Goal: Transaction & Acquisition: Purchase product/service

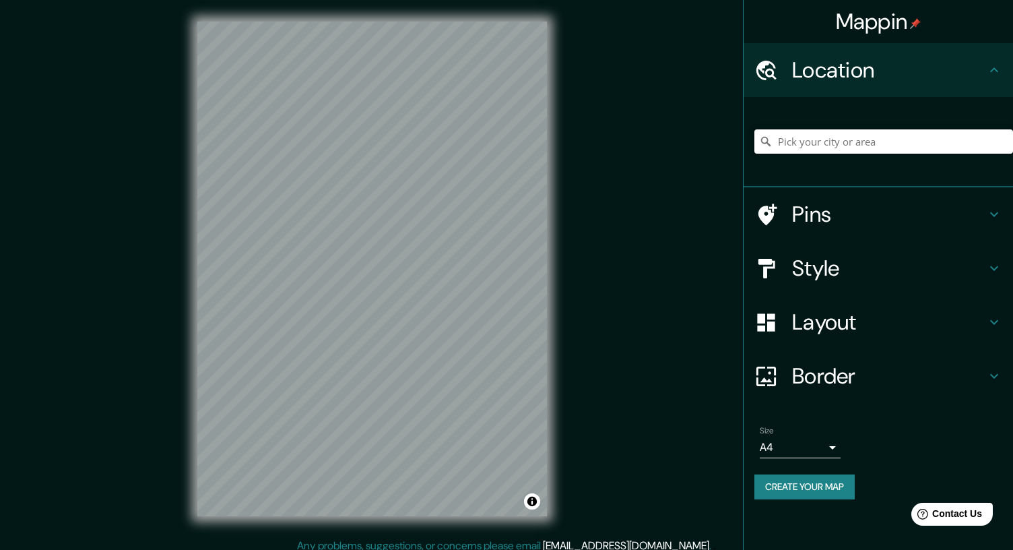
click at [818, 140] on input "Pick your city or area" at bounding box center [883, 141] width 259 height 24
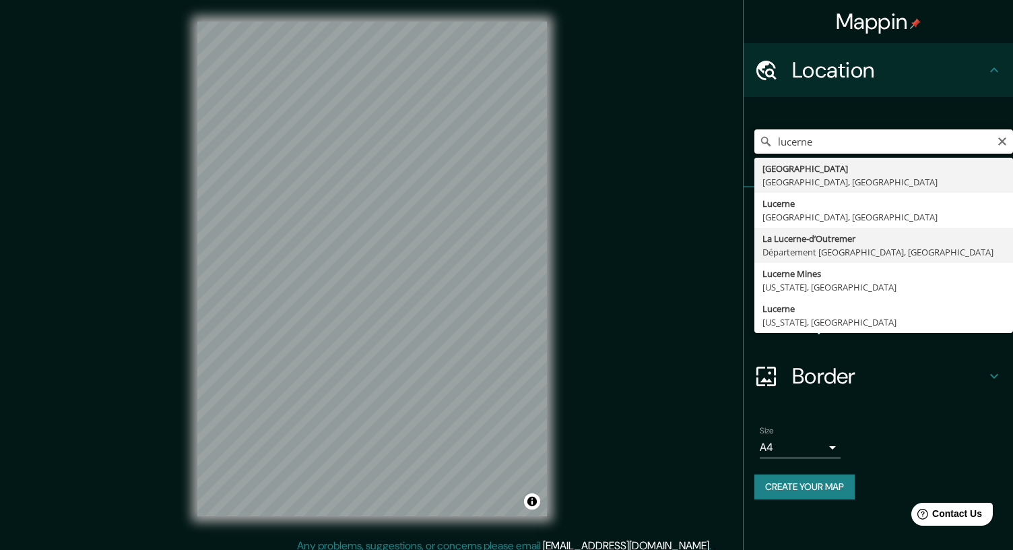
scroll to position [9, 0]
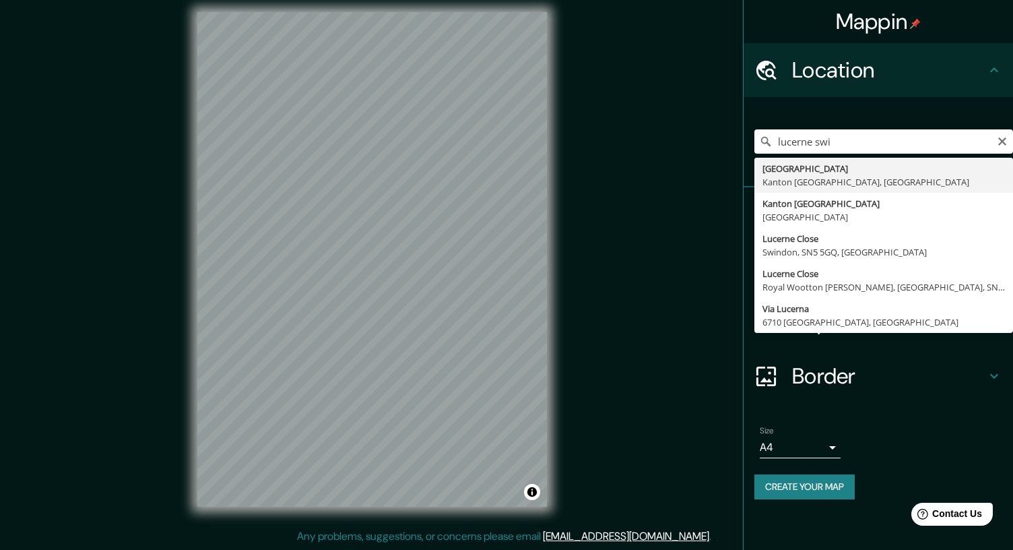
type input "[GEOGRAPHIC_DATA], [GEOGRAPHIC_DATA], [GEOGRAPHIC_DATA]"
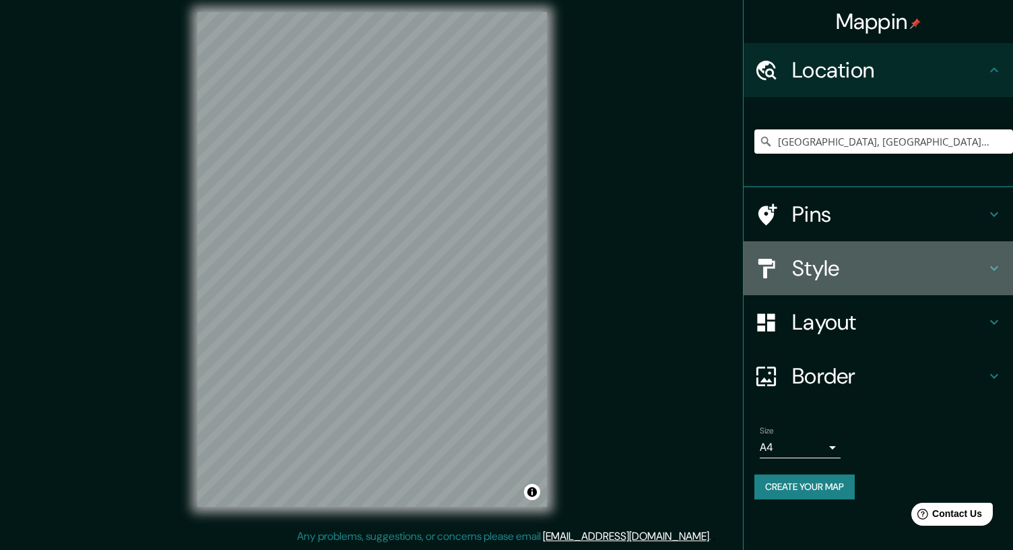
click at [846, 257] on h4 "Style" at bounding box center [889, 268] width 194 height 27
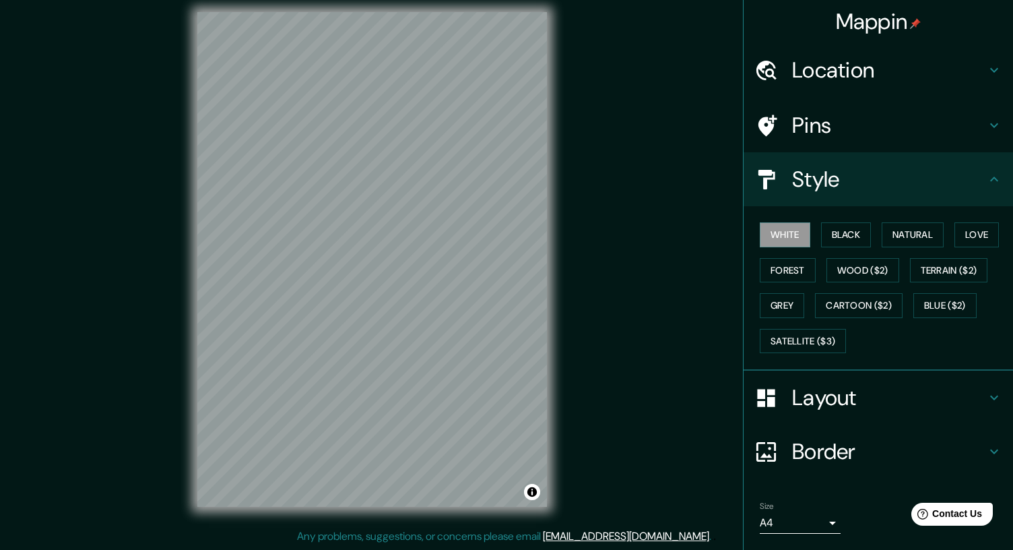
click at [824, 387] on h4 "Layout" at bounding box center [889, 397] width 194 height 27
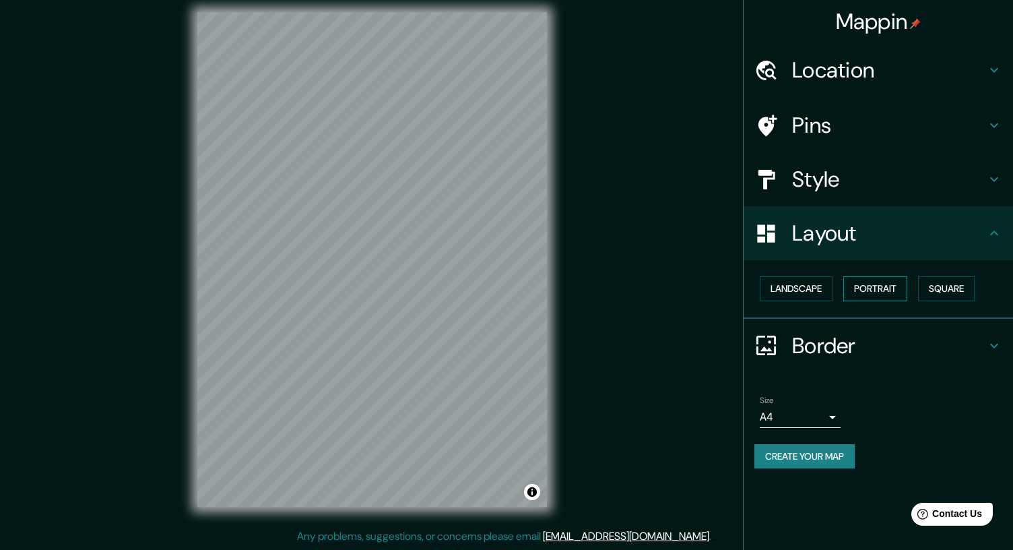
click at [905, 289] on button "Portrait" at bounding box center [875, 288] width 64 height 25
click at [838, 347] on h4 "Border" at bounding box center [889, 345] width 194 height 27
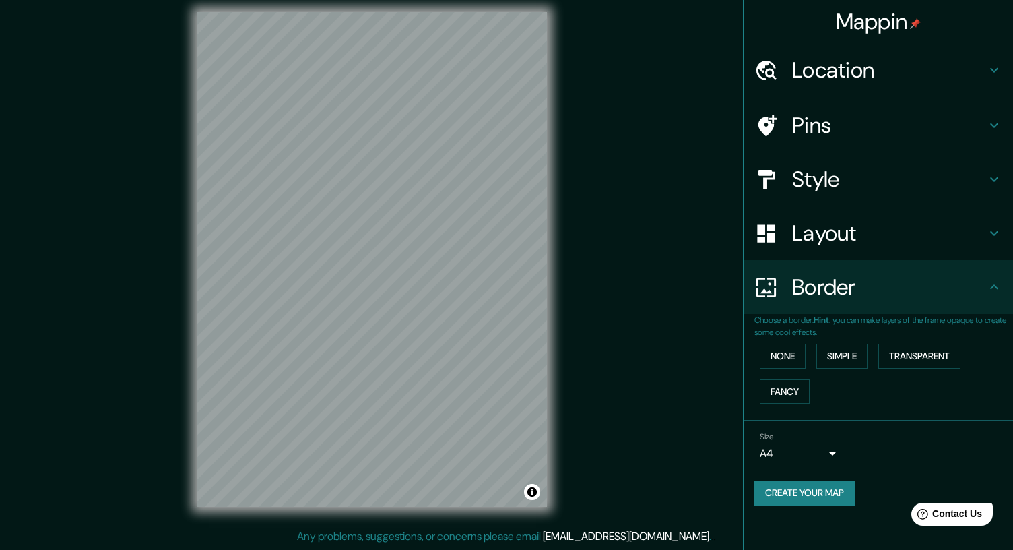
click at [842, 247] on h4 "Layout" at bounding box center [889, 233] width 194 height 27
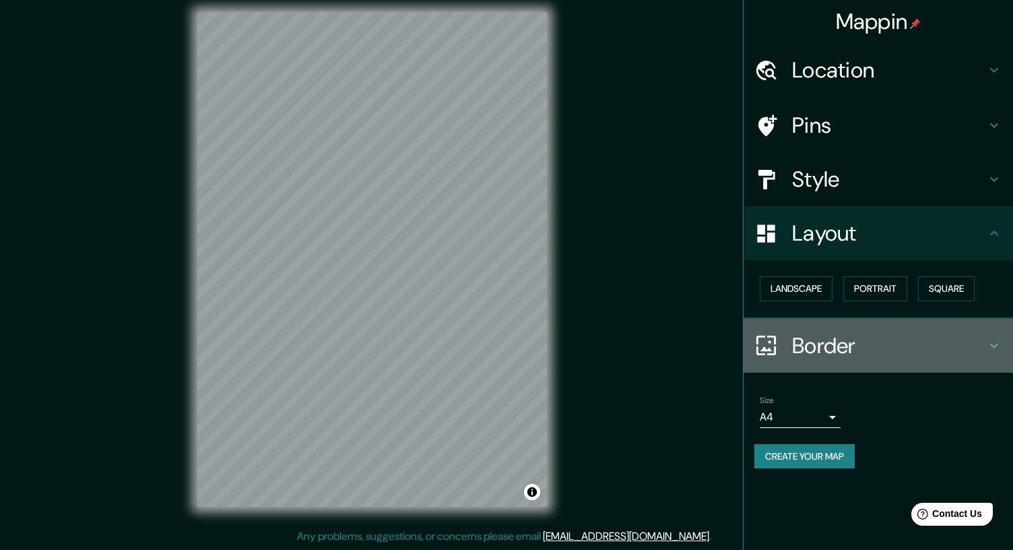
click at [835, 354] on h4 "Border" at bounding box center [889, 345] width 194 height 27
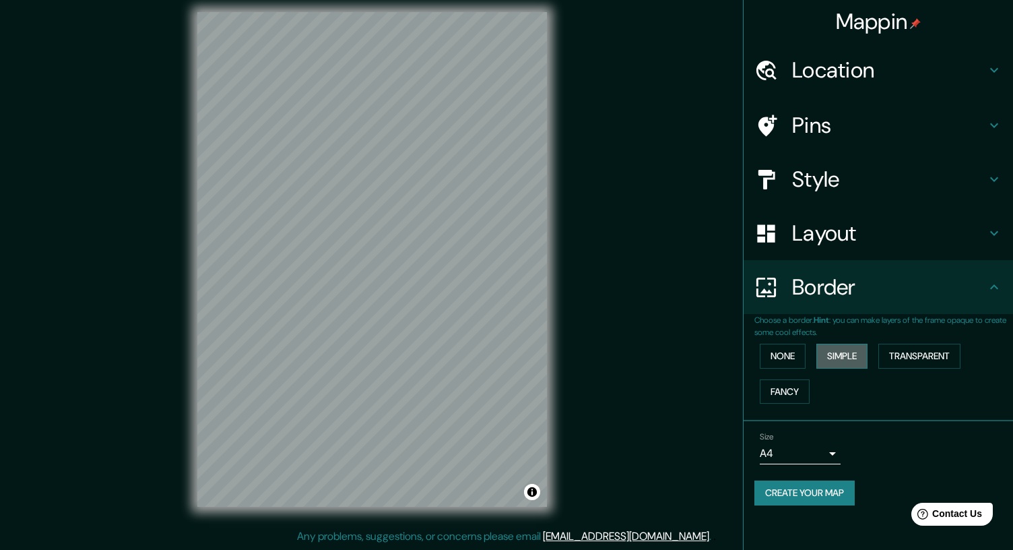
click at [835, 357] on button "Simple" at bounding box center [841, 356] width 51 height 25
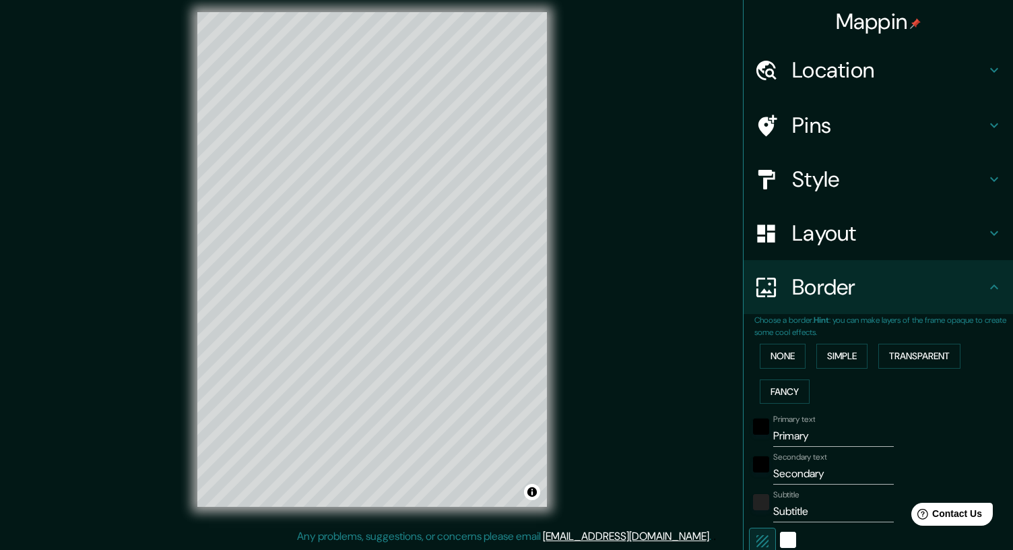
click at [811, 431] on input "Primary" at bounding box center [833, 436] width 121 height 22
type input "208"
type input "42"
click at [814, 459] on label "Secondary text" at bounding box center [800, 456] width 54 height 11
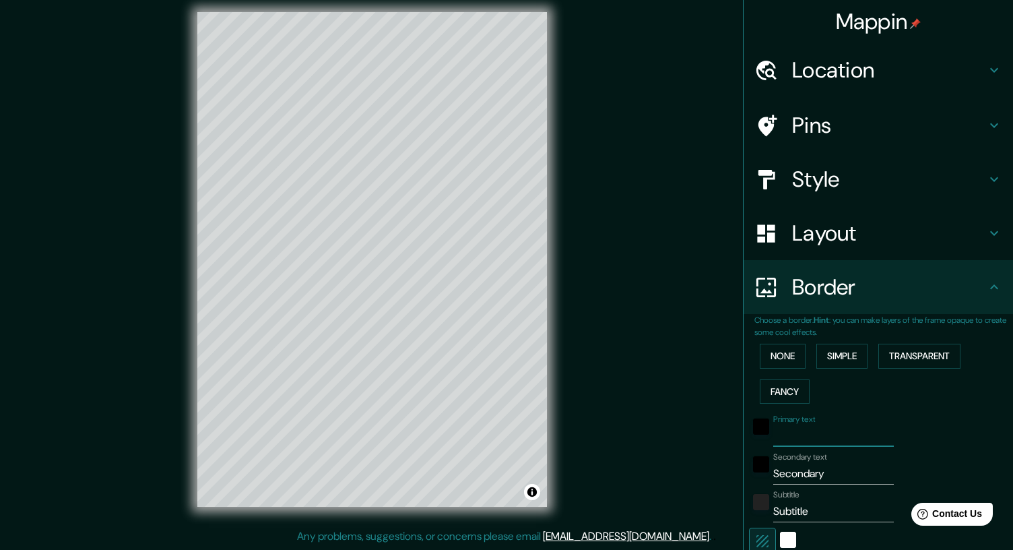
click at [814, 463] on input "Secondary" at bounding box center [833, 474] width 121 height 22
click at [814, 459] on label "Secondary text" at bounding box center [800, 456] width 54 height 11
click at [814, 463] on input "Secondary" at bounding box center [833, 474] width 121 height 22
drag, startPoint x: 838, startPoint y: 468, endPoint x: 608, endPoint y: 444, distance: 230.9
click at [608, 444] on div "Mappin Location [GEOGRAPHIC_DATA], [GEOGRAPHIC_DATA], [GEOGRAPHIC_DATA] Pins St…" at bounding box center [506, 270] width 1013 height 559
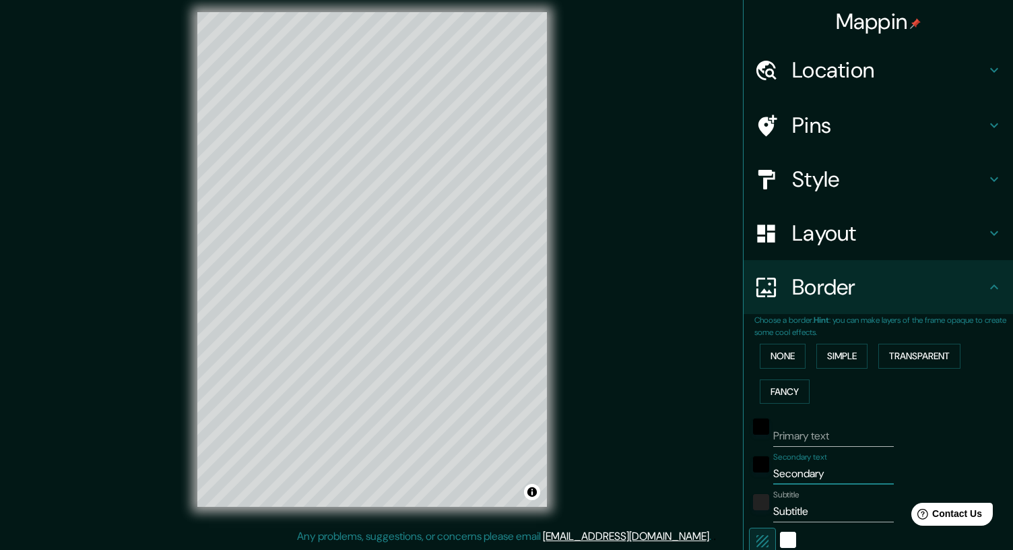
type input "T"
type input "208"
type input "42"
type input "Tr"
type input "208"
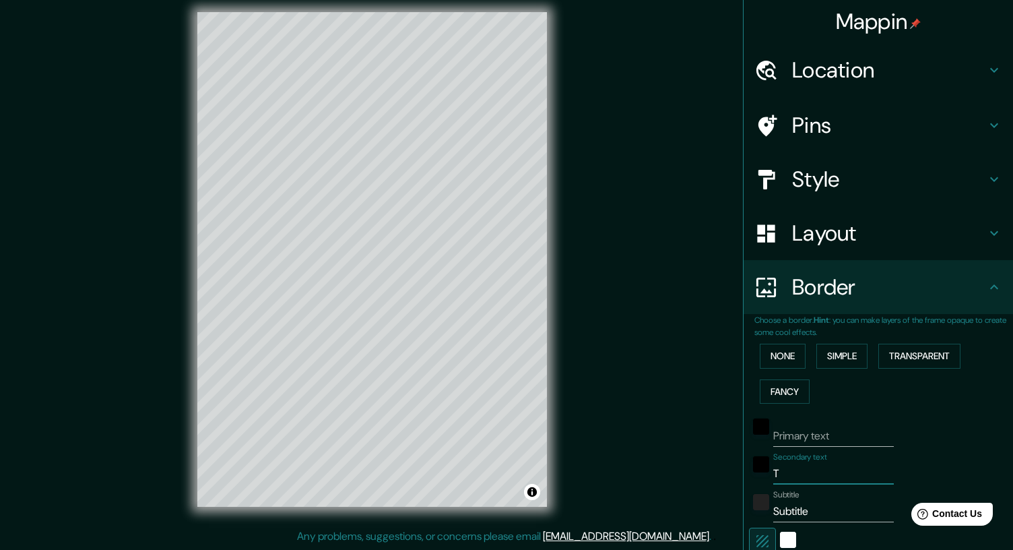
type input "42"
type input "Tra"
type input "208"
type input "42"
type input "Tram"
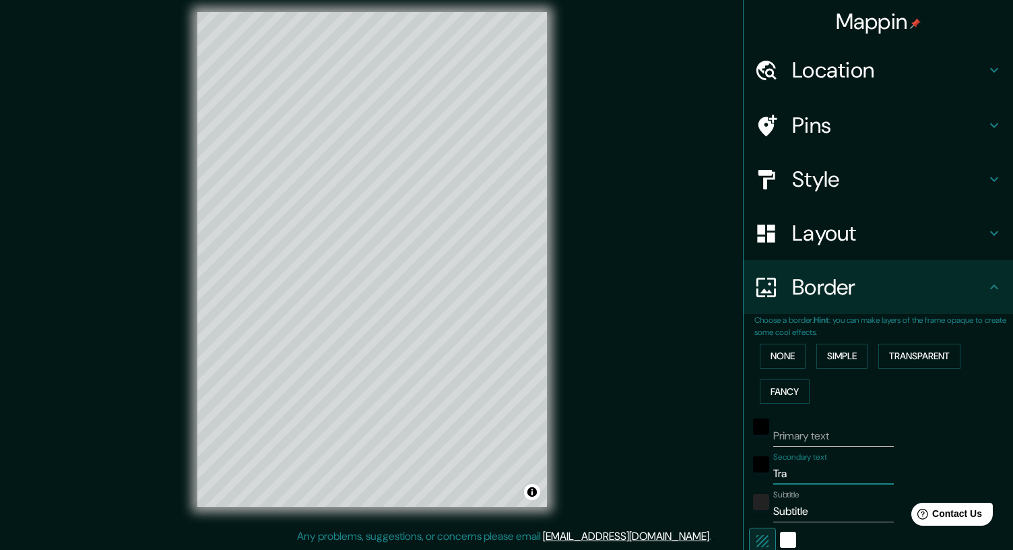
type input "208"
type input "42"
type input "Tramp"
type input "208"
type input "42"
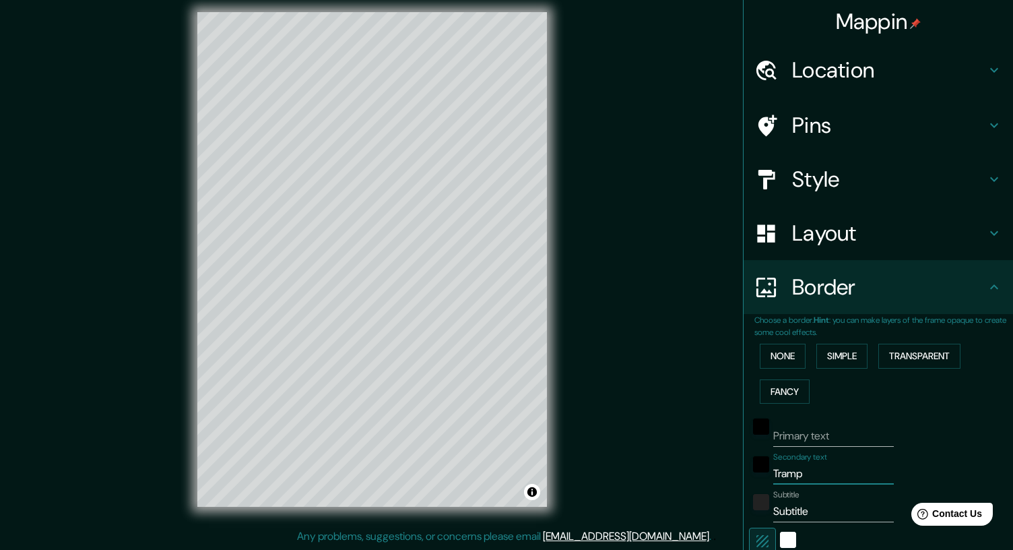
type input "Trampo"
type input "208"
type input "42"
type input "Trampol"
type input "208"
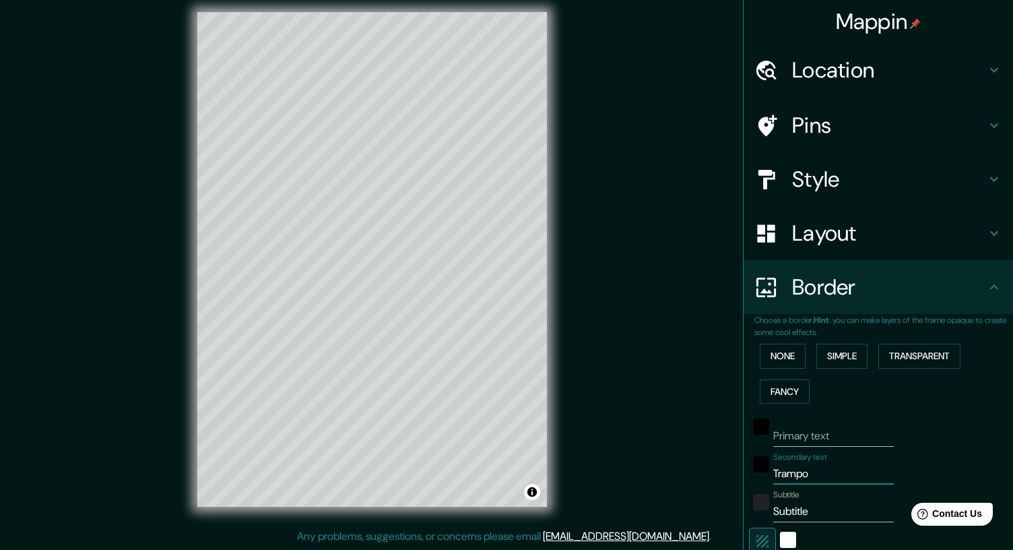
type input "42"
type input "Trampoli"
type input "208"
type input "42"
type input "Trampolin"
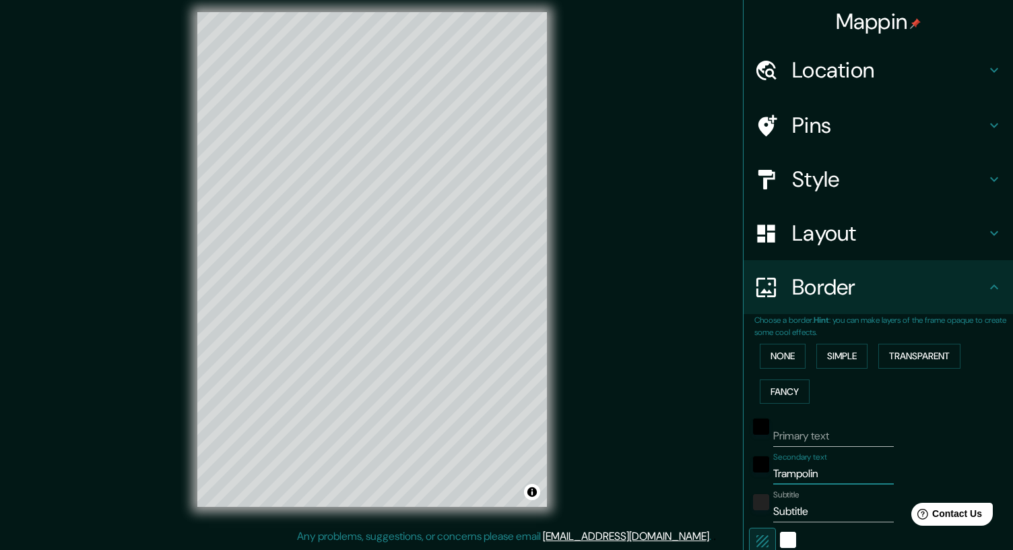
type input "208"
type input "42"
type input "Trampolin"
type input "208"
type input "42"
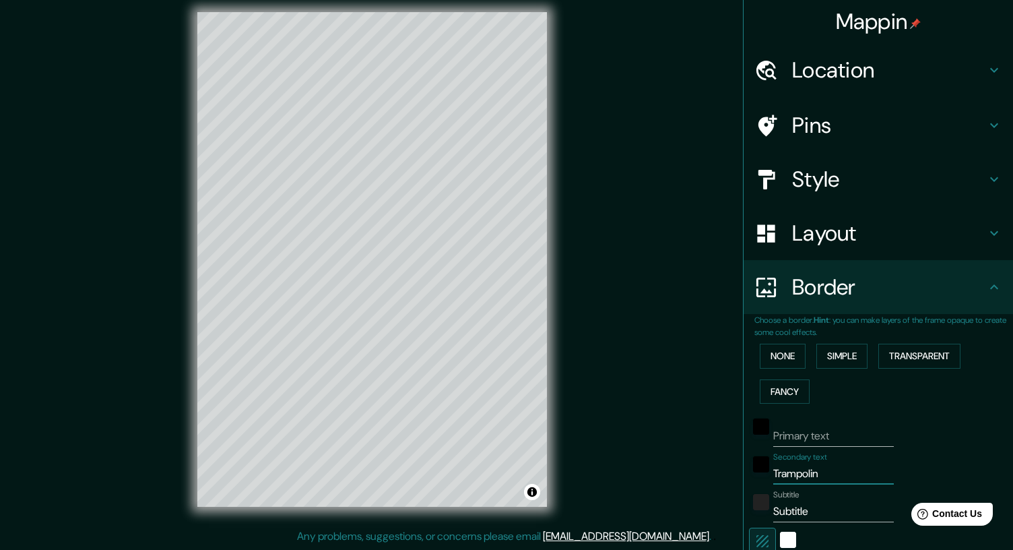
type input "Trampolin L"
type input "208"
type input "42"
type input "Trampolin Lu"
type input "208"
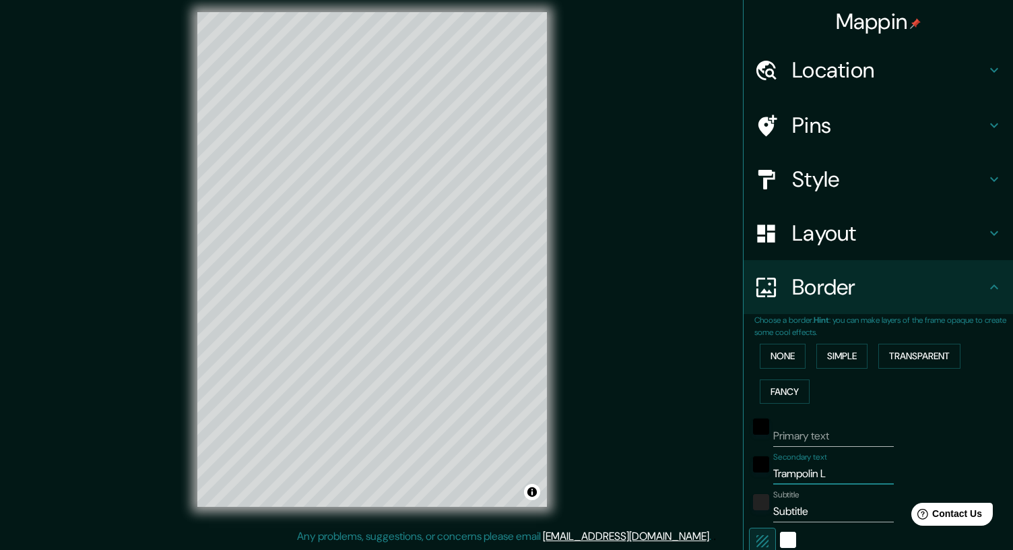
type input "42"
type input "Trampolin [PERSON_NAME]"
type input "208"
type input "42"
type input "Trampolin [PERSON_NAME]"
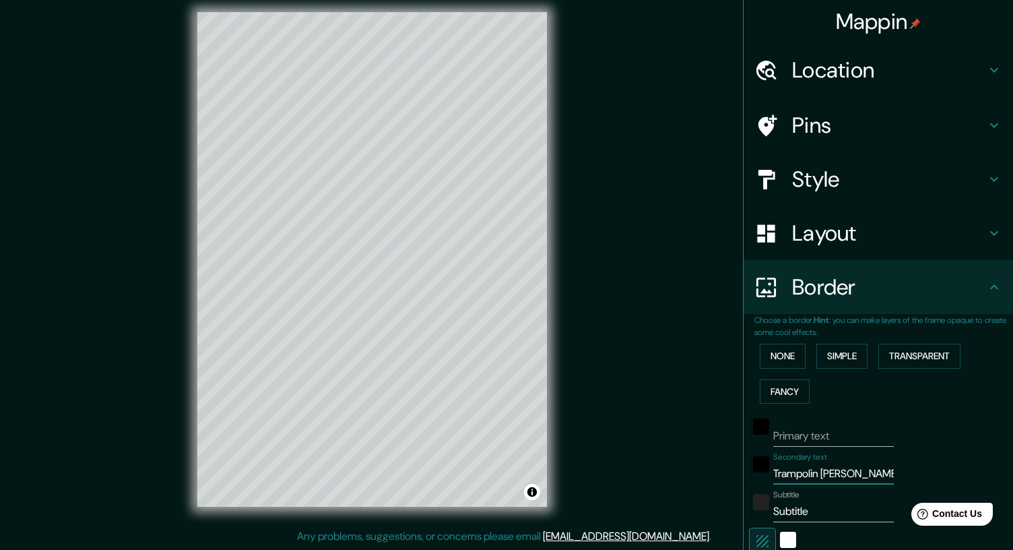
type input "208"
type input "42"
type input "Trampolin Luzer"
type input "208"
type input "42"
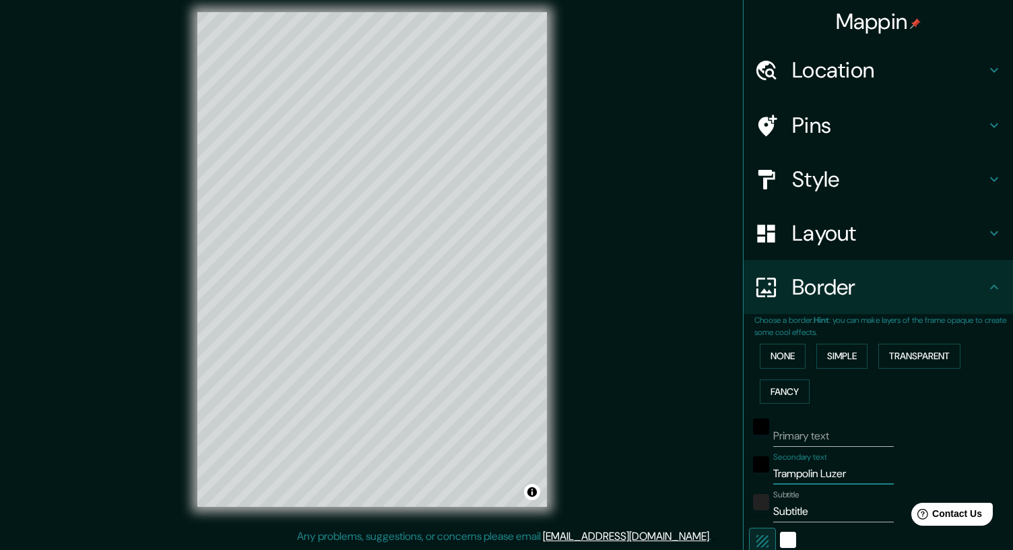
type input "Trampolin Luzern"
type input "208"
type input "42"
type input "Trampolin Luzern"
type input "2"
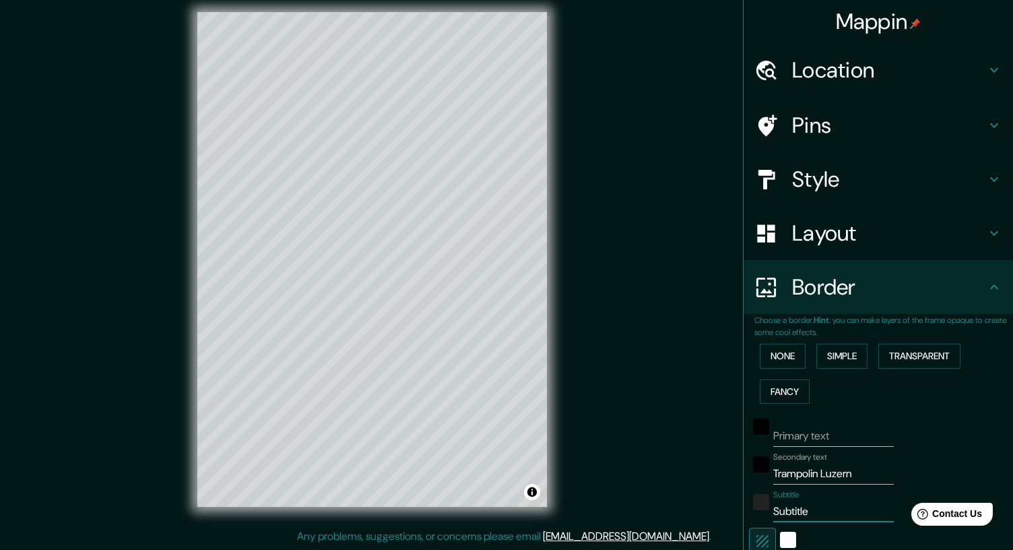
type input "208"
type input "42"
type input "20"
type input "208"
type input "42"
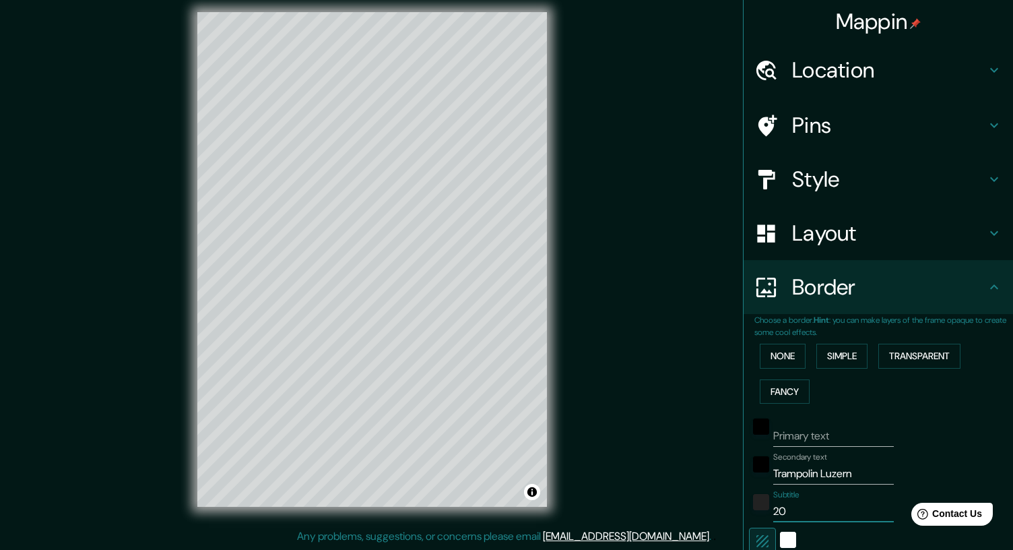
type input "202"
type input "208"
type input "42"
type input "2026"
type input "208"
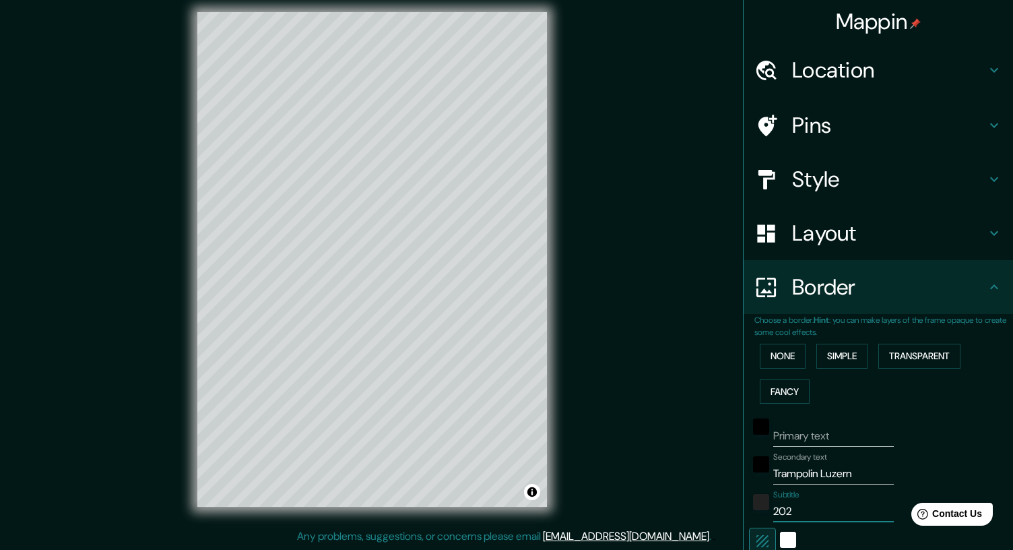
type input "42"
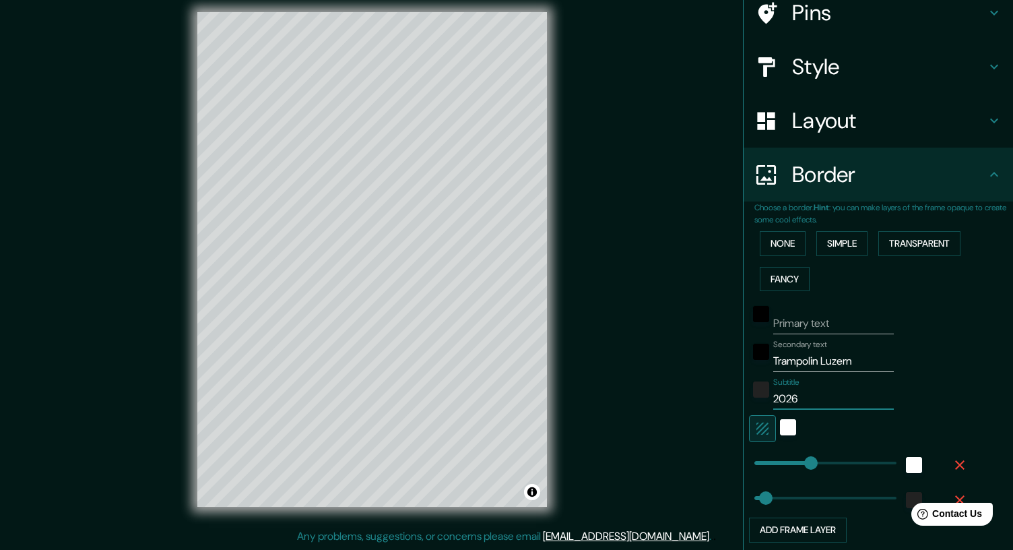
scroll to position [127, 0]
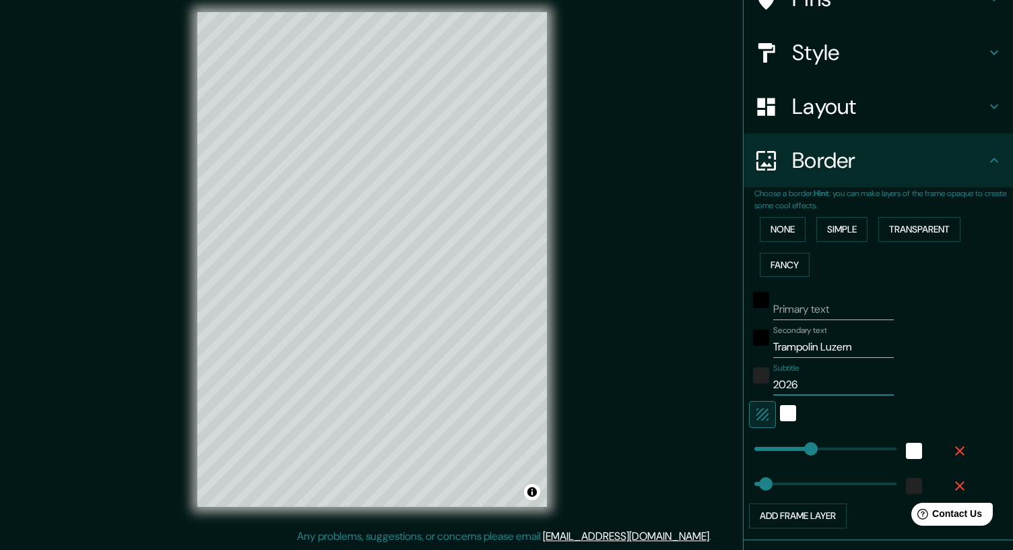
type input "208"
type input "42"
type input "2026"
type input "519"
drag, startPoint x: 769, startPoint y: 481, endPoint x: 911, endPoint y: 478, distance: 141.5
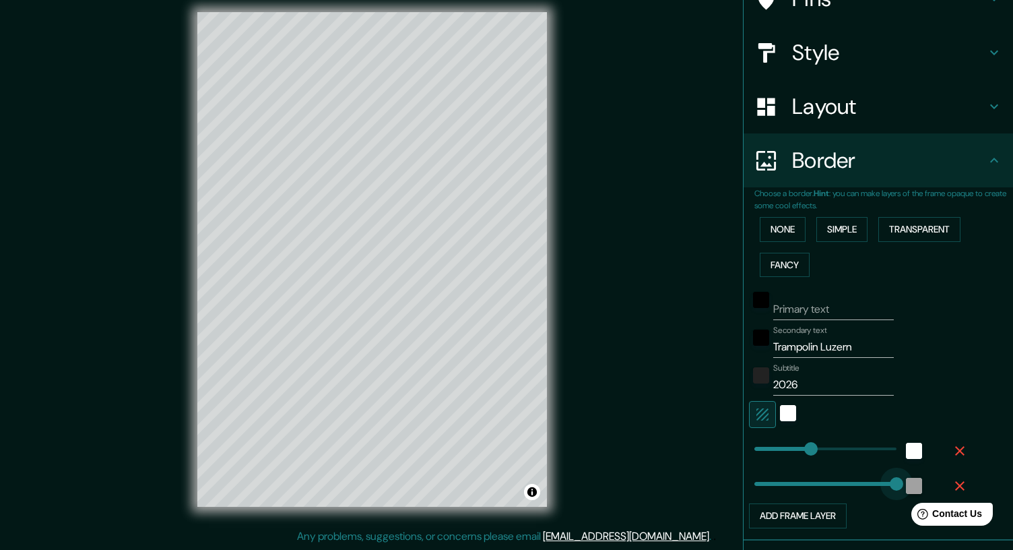
type input "208"
type input "54"
drag, startPoint x: 894, startPoint y: 479, endPoint x: 769, endPoint y: 480, distance: 124.6
type input "208"
type input "34"
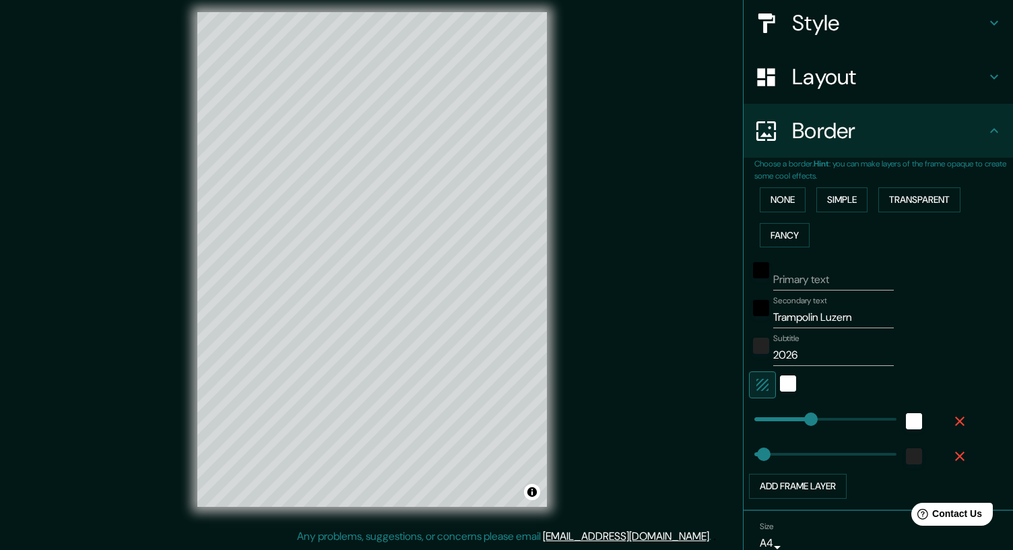
scroll to position [217, 0]
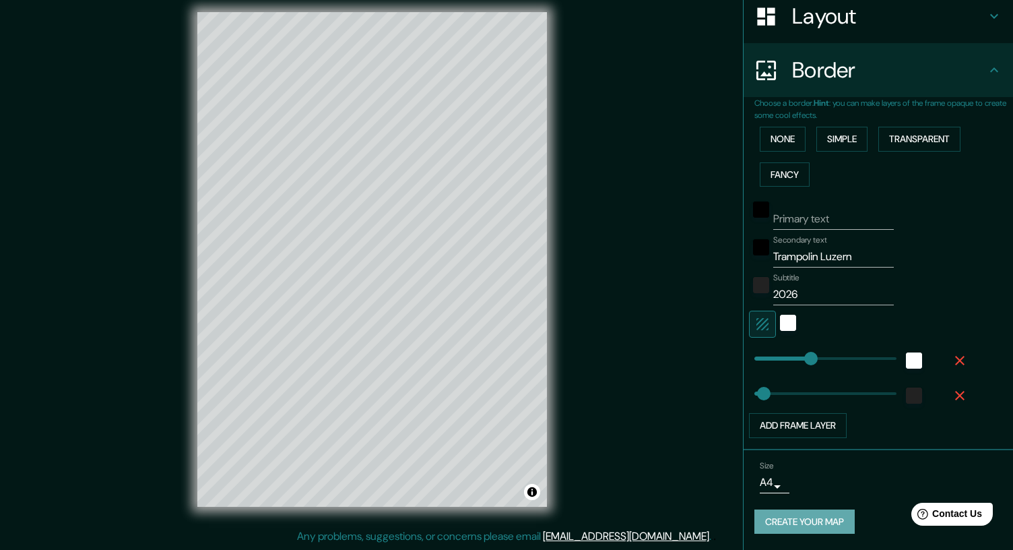
click at [824, 519] on button "Create your map" at bounding box center [804, 521] width 100 height 25
click at [797, 434] on button "Add frame layer" at bounding box center [798, 425] width 98 height 25
type input "208"
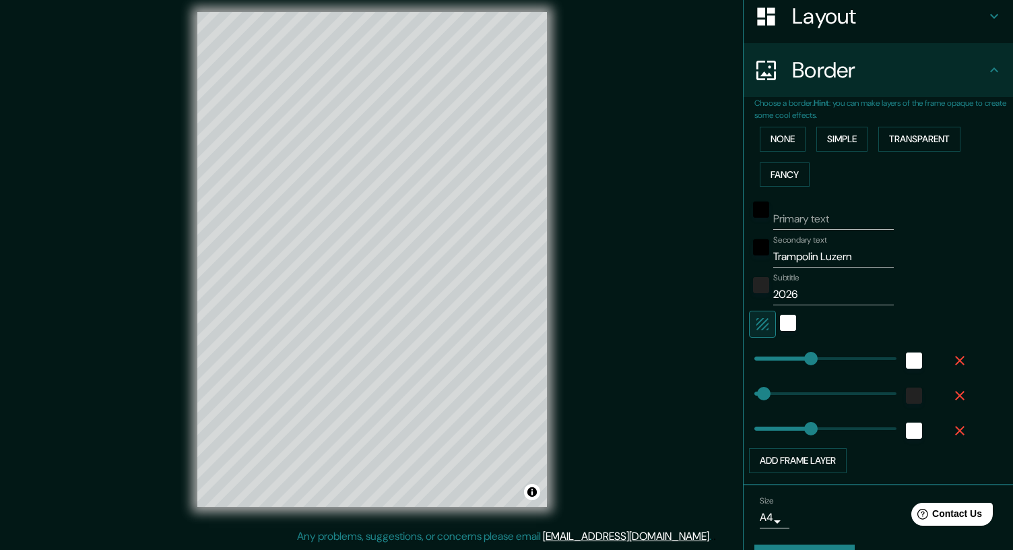
scroll to position [252, 0]
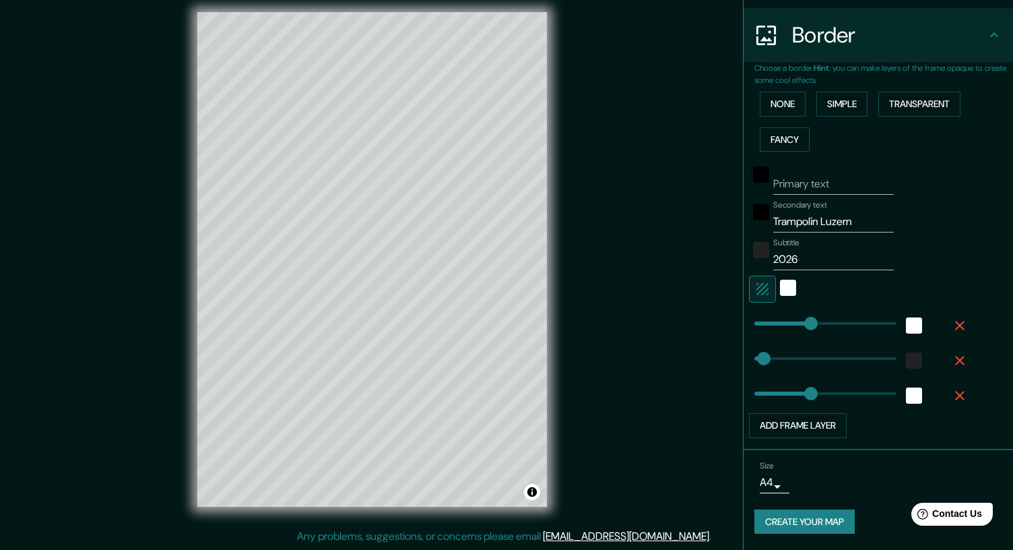
click at [814, 525] on button "Create your map" at bounding box center [804, 521] width 100 height 25
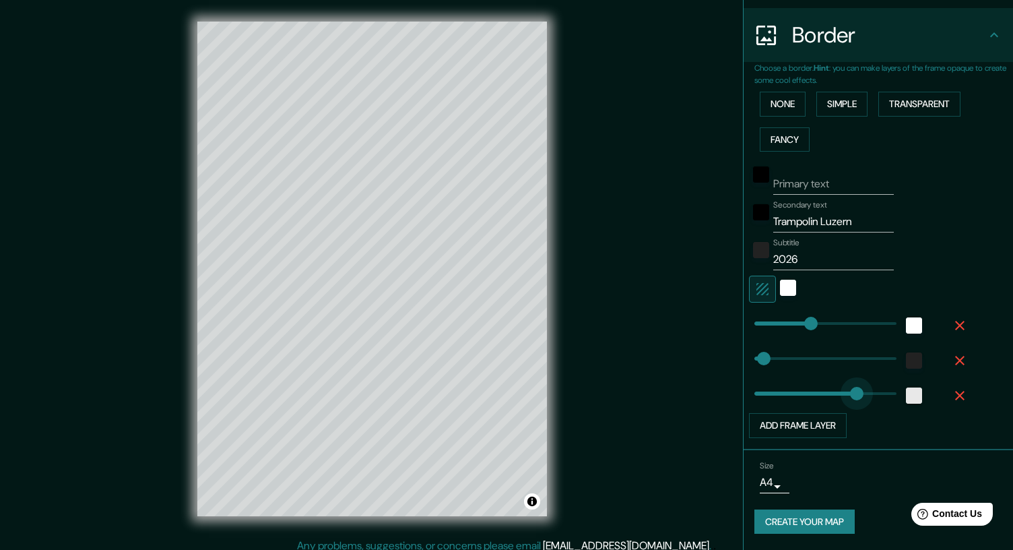
type input "519"
drag, startPoint x: 809, startPoint y: 394, endPoint x: 909, endPoint y: 394, distance: 100.4
type input "208"
type input "219"
drag, startPoint x: 893, startPoint y: 388, endPoint x: 814, endPoint y: 389, distance: 78.8
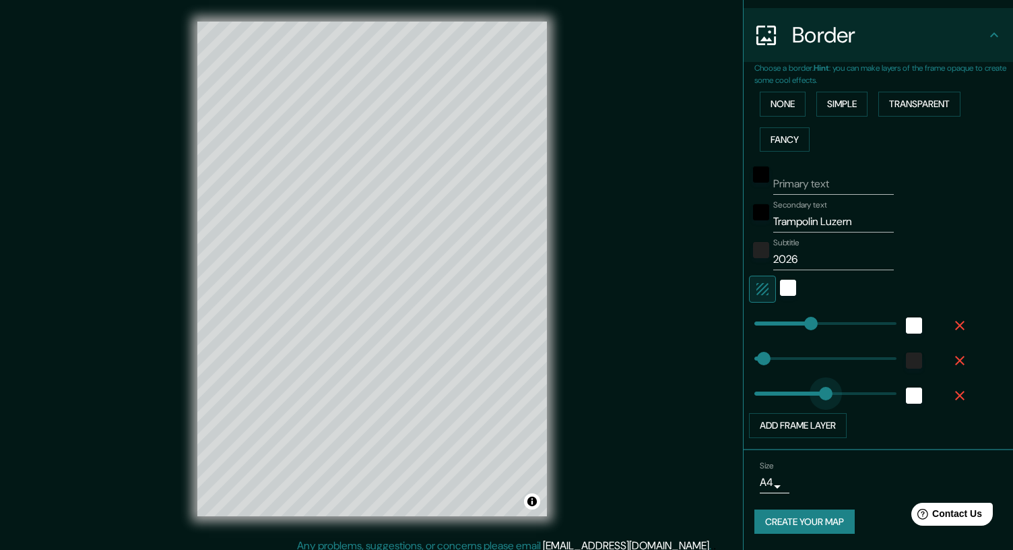
type input "208"
type input "0"
drag, startPoint x: 784, startPoint y: 390, endPoint x: 696, endPoint y: 389, distance: 88.3
click at [961, 395] on icon "button" at bounding box center [959, 395] width 9 height 9
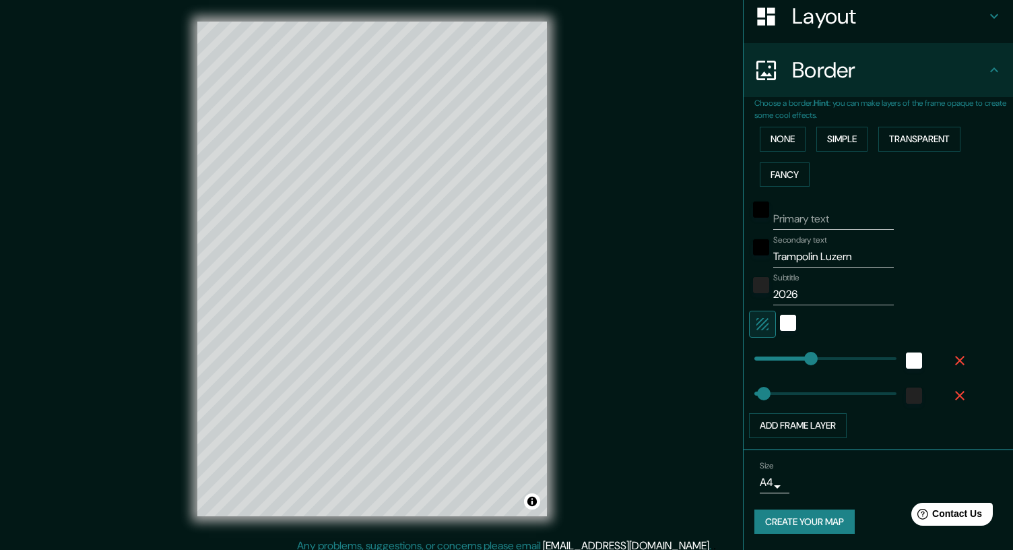
scroll to position [217, 0]
type input "208"
type input "64"
drag, startPoint x: 765, startPoint y: 389, endPoint x: 772, endPoint y: 389, distance: 7.4
type input "208"
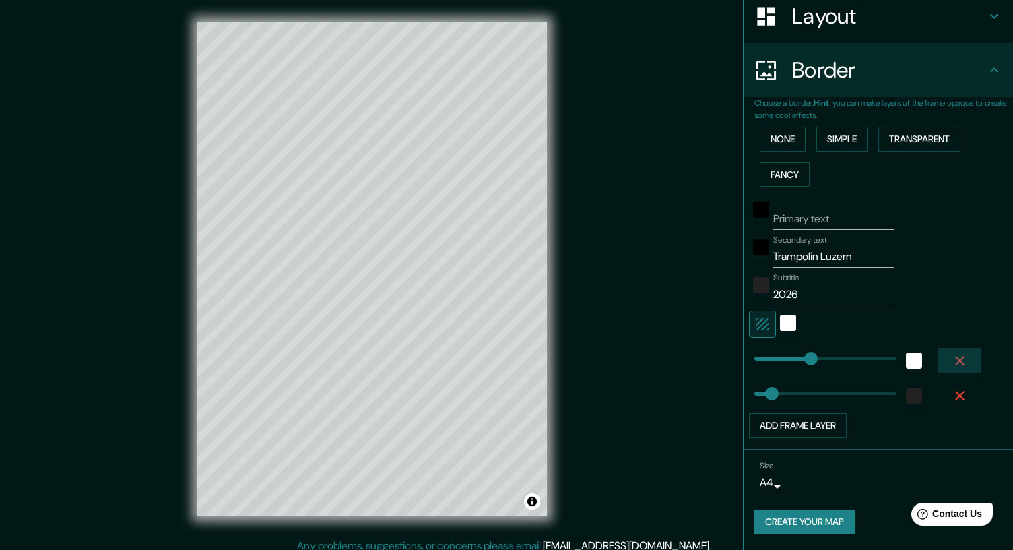
click at [958, 359] on icon "button" at bounding box center [960, 360] width 16 height 16
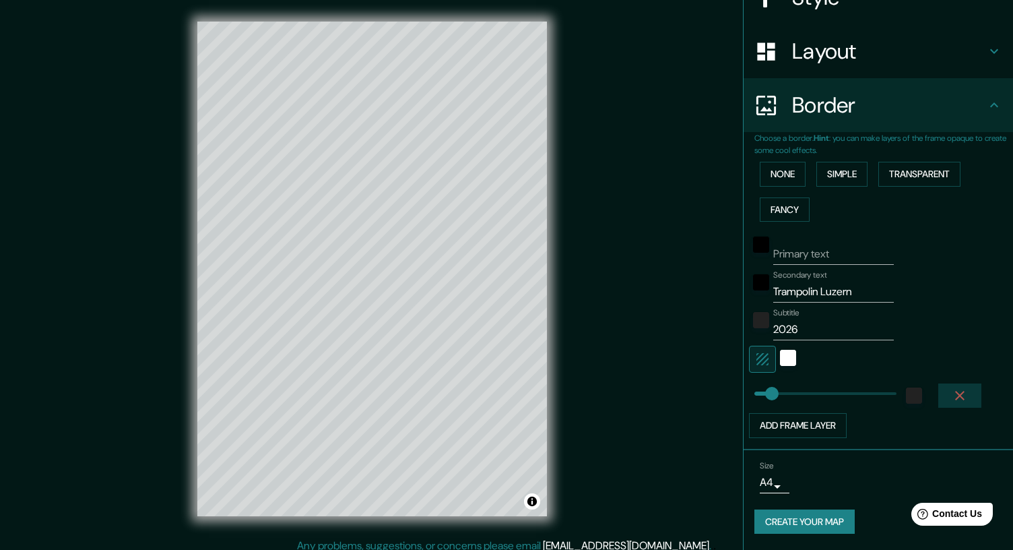
click at [959, 392] on icon "button" at bounding box center [960, 395] width 16 height 16
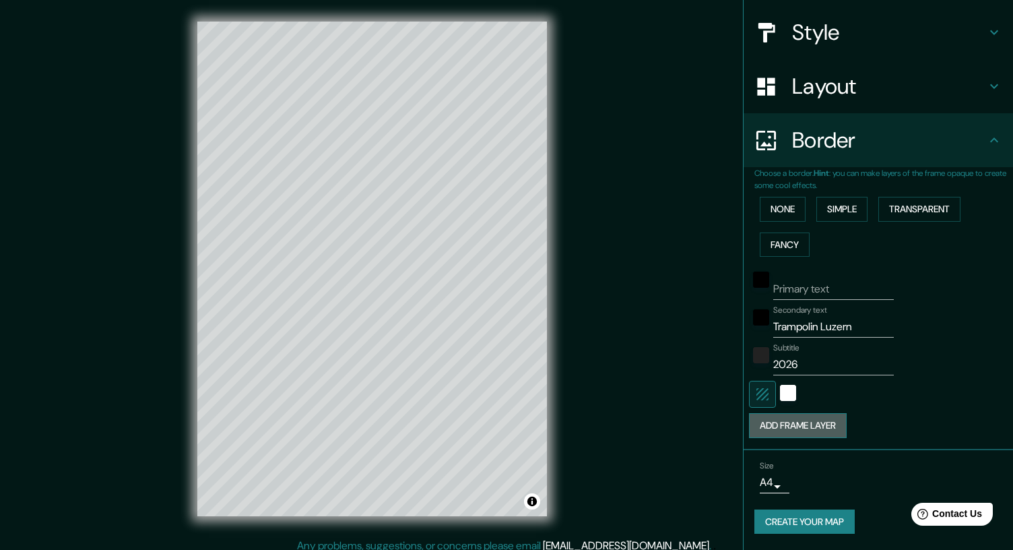
click at [818, 428] on button "Add frame layer" at bounding box center [798, 425] width 98 height 25
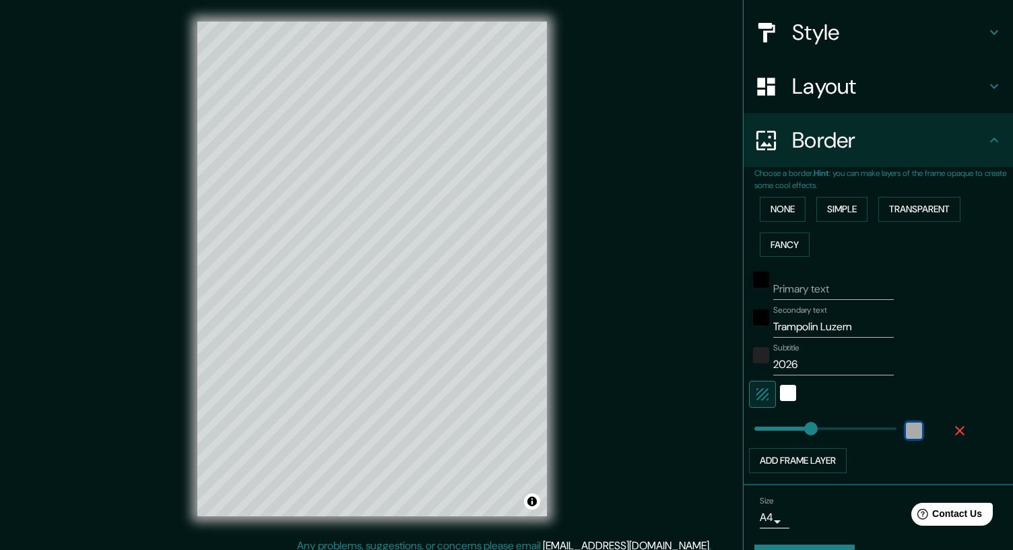
click at [913, 430] on div "white" at bounding box center [914, 430] width 16 height 16
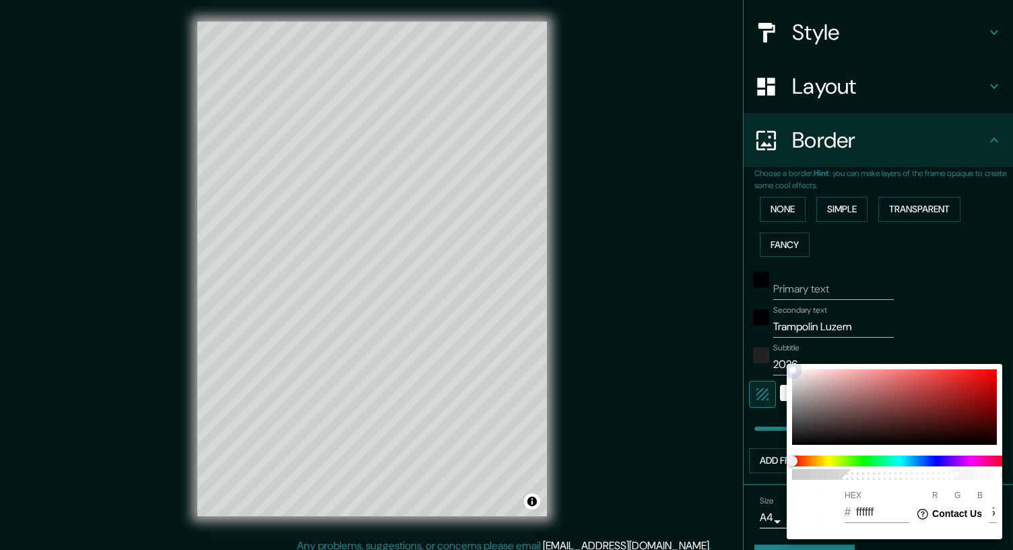
type input "208"
type input "FAF6F6"
type input "250"
type input "246"
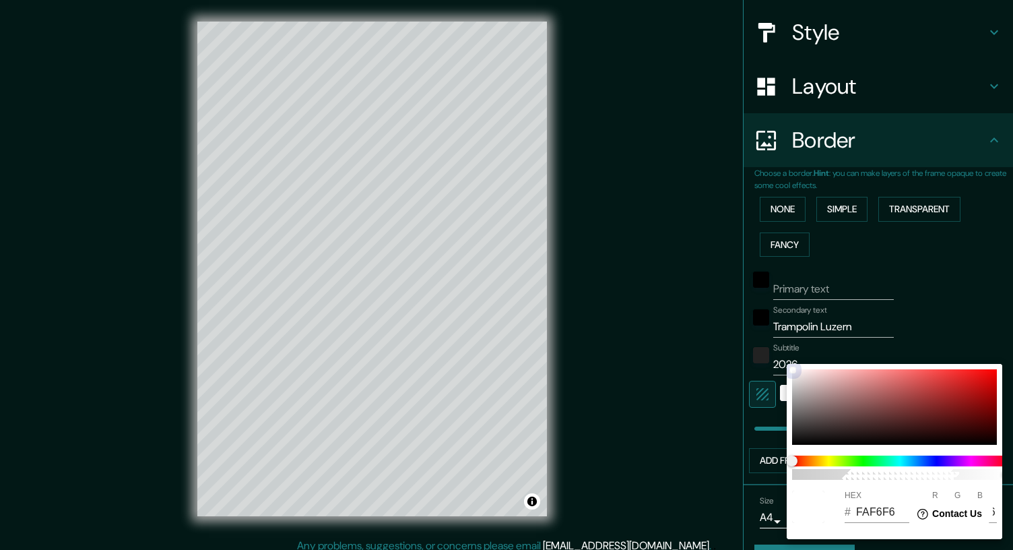
type input "208"
type input "602424"
type input "96"
type input "36"
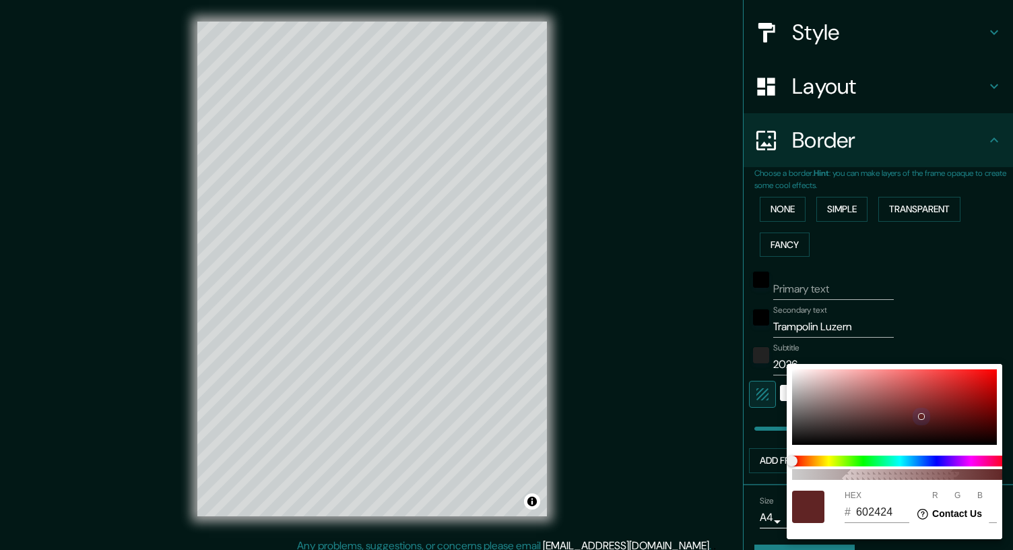
type input "208"
type input "0E0000"
type input "14"
type input "0"
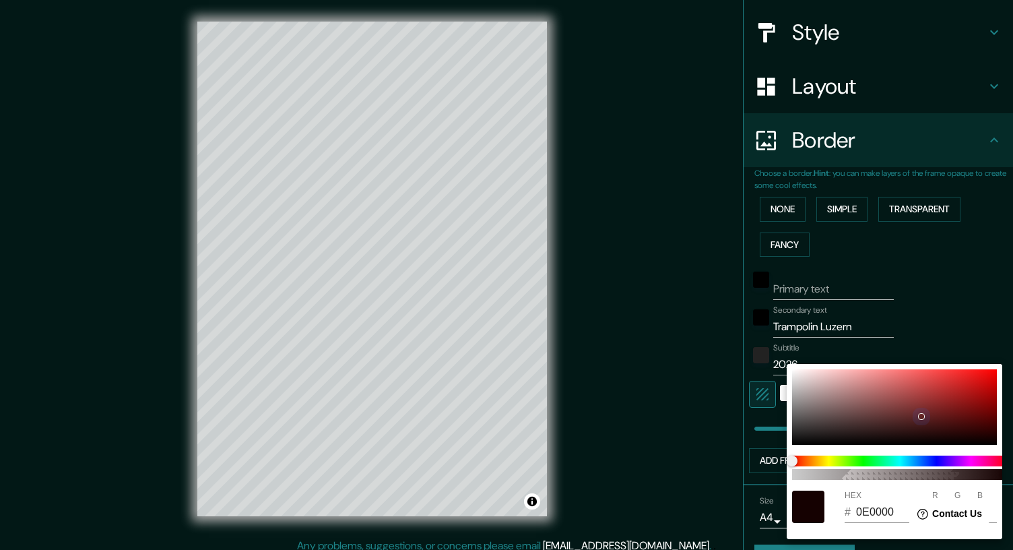
type input "208"
type input "170101"
type input "23"
type input "1"
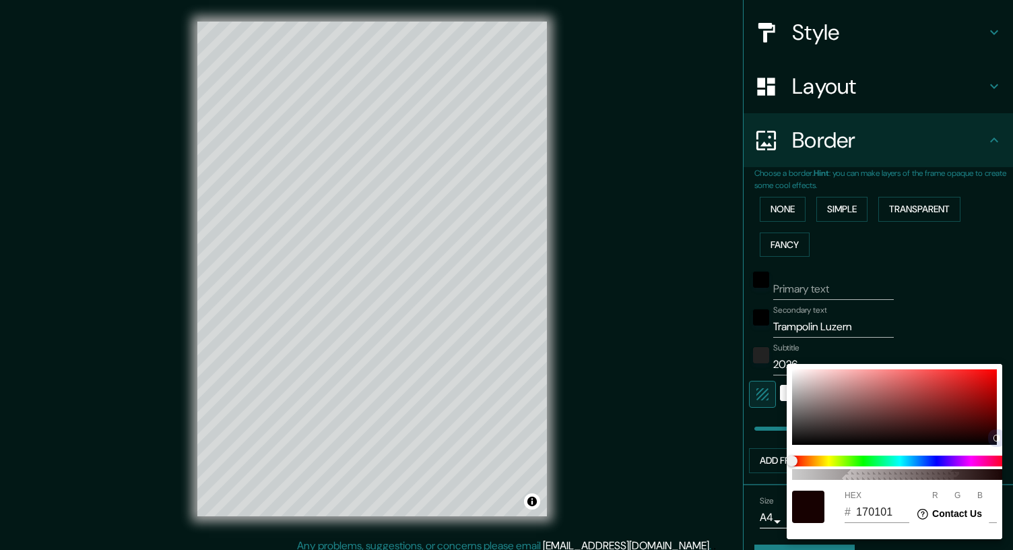
type input "208"
type input "170000"
type input "0"
type input "208"
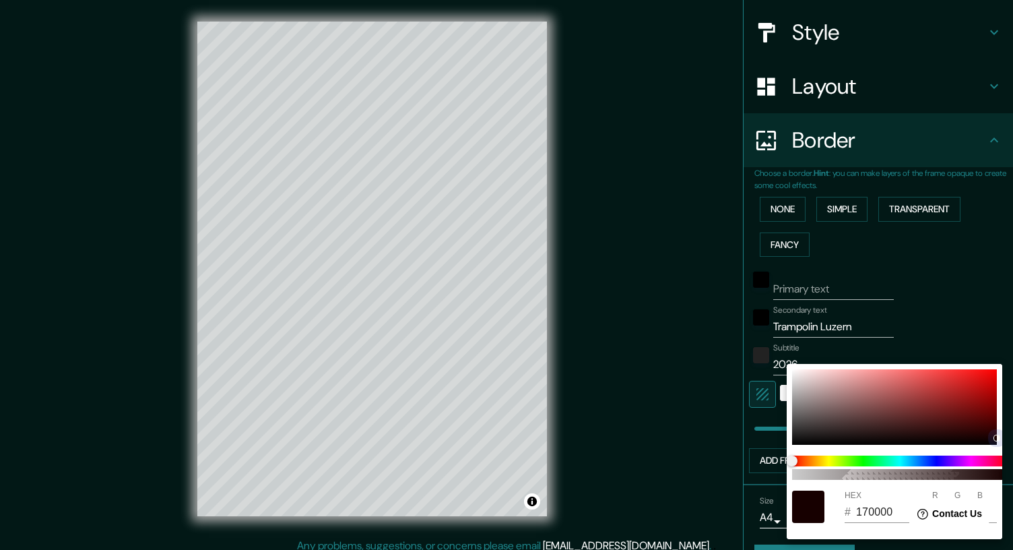
type input "150000"
type input "21"
type input "208"
type input "120000"
type input "18"
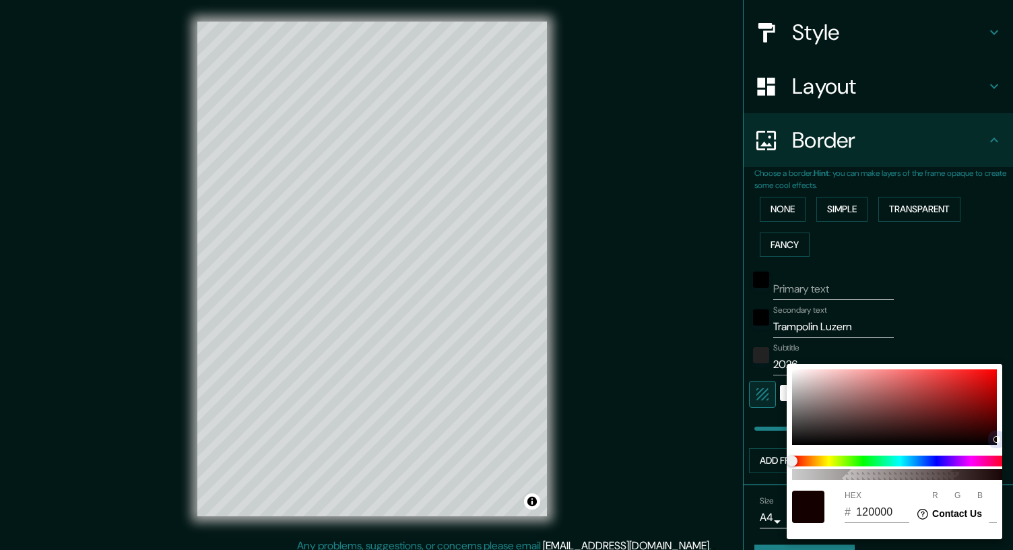
type input "208"
type input "0E0000"
type input "14"
type input "208"
type input "0B0000"
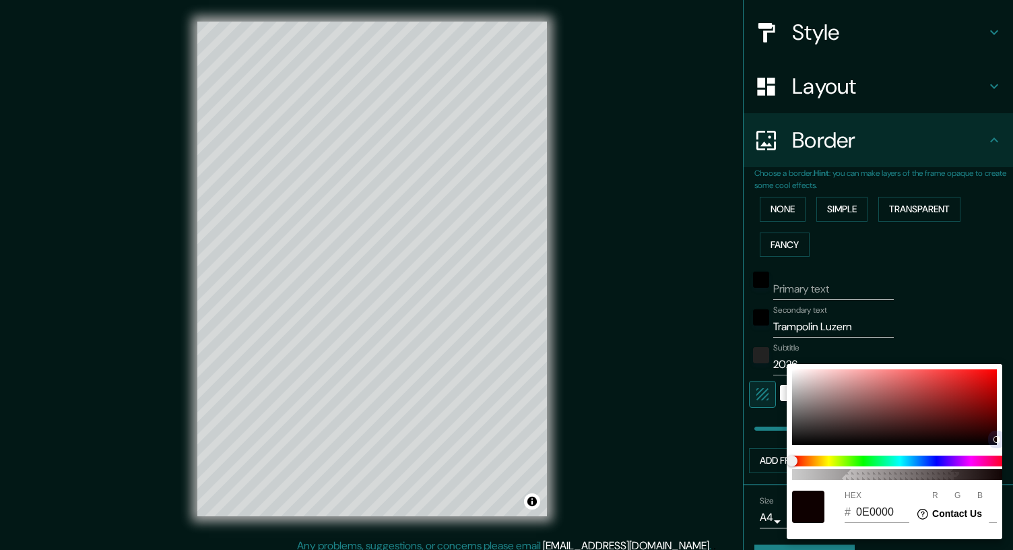
type input "11"
drag, startPoint x: 988, startPoint y: 458, endPoint x: 998, endPoint y: 441, distance: 20.0
click at [998, 441] on div at bounding box center [997, 439] width 7 height 7
type input "208"
type input "090000"
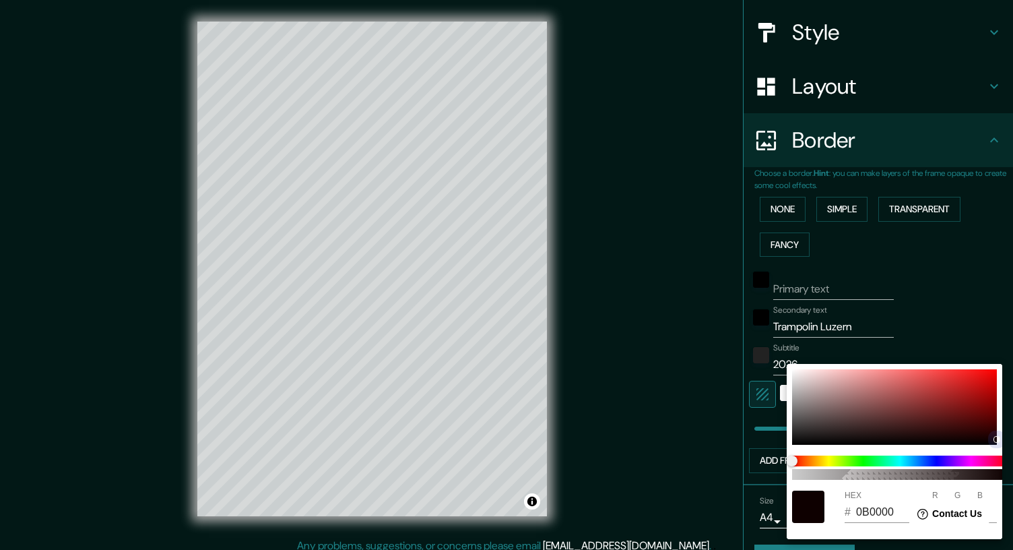
type input "9"
click at [880, 281] on div at bounding box center [506, 275] width 1013 height 550
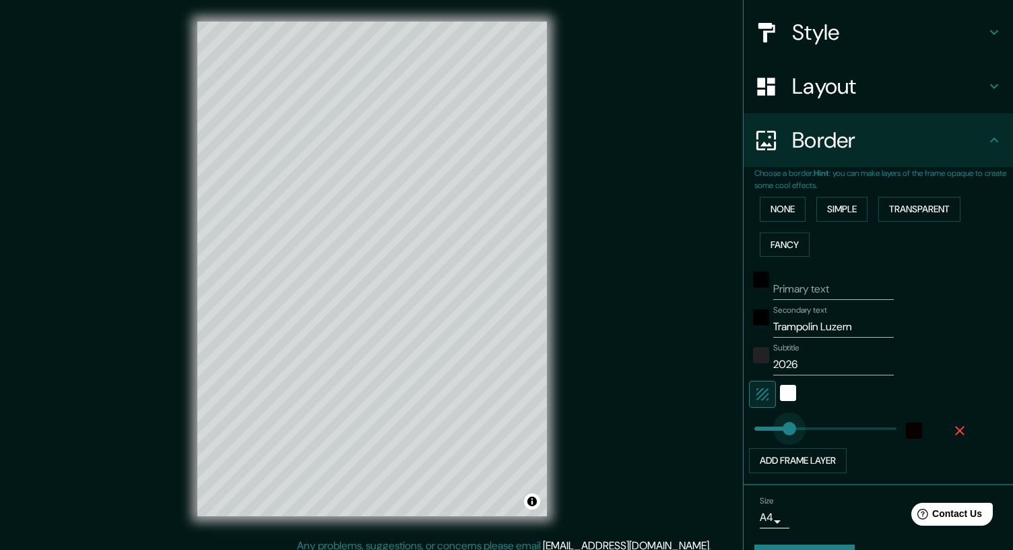
type input "126"
drag, startPoint x: 810, startPoint y: 428, endPoint x: 789, endPoint y: 426, distance: 21.7
type input "94"
drag, startPoint x: 789, startPoint y: 426, endPoint x: 780, endPoint y: 426, distance: 8.8
type input "62"
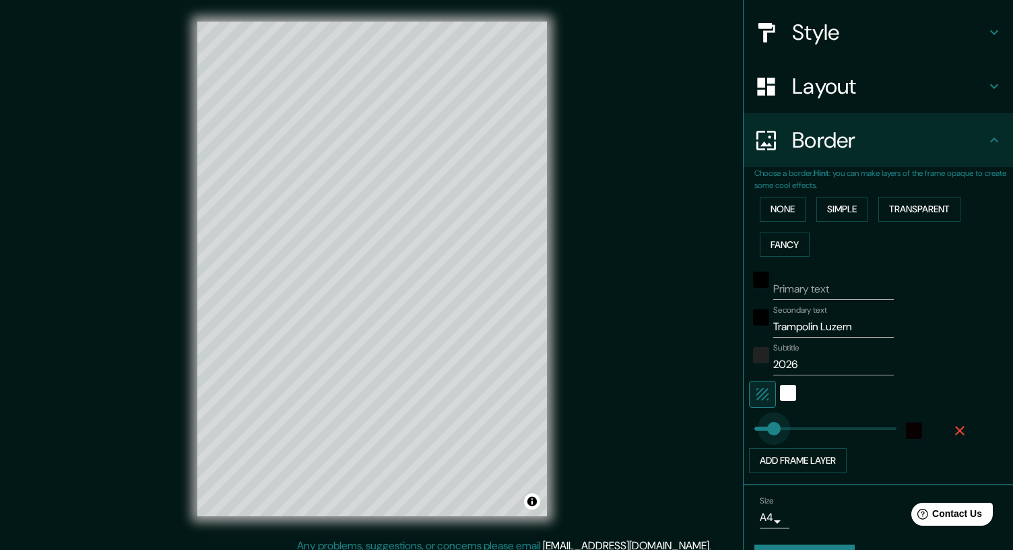
drag, startPoint x: 780, startPoint y: 426, endPoint x: 771, endPoint y: 426, distance: 9.4
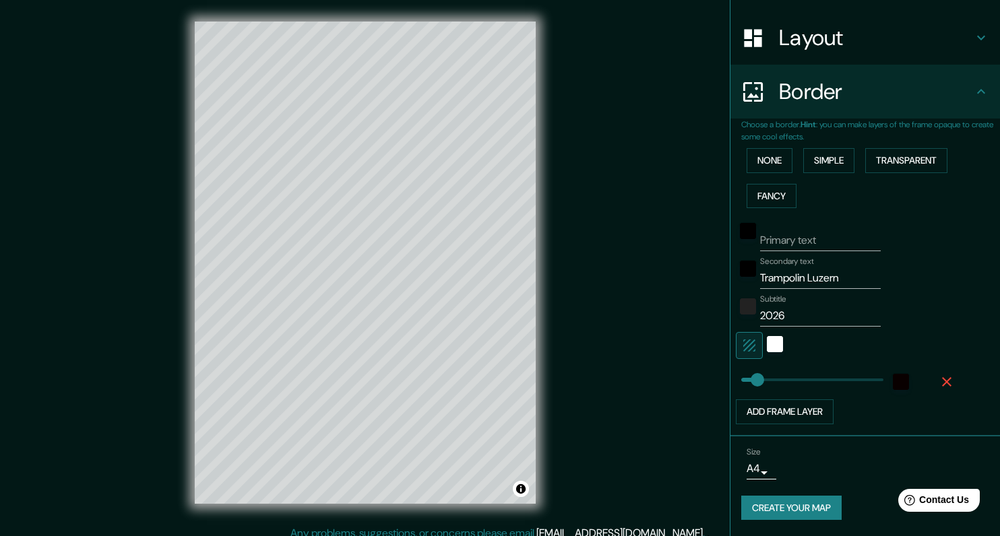
scroll to position [11, 0]
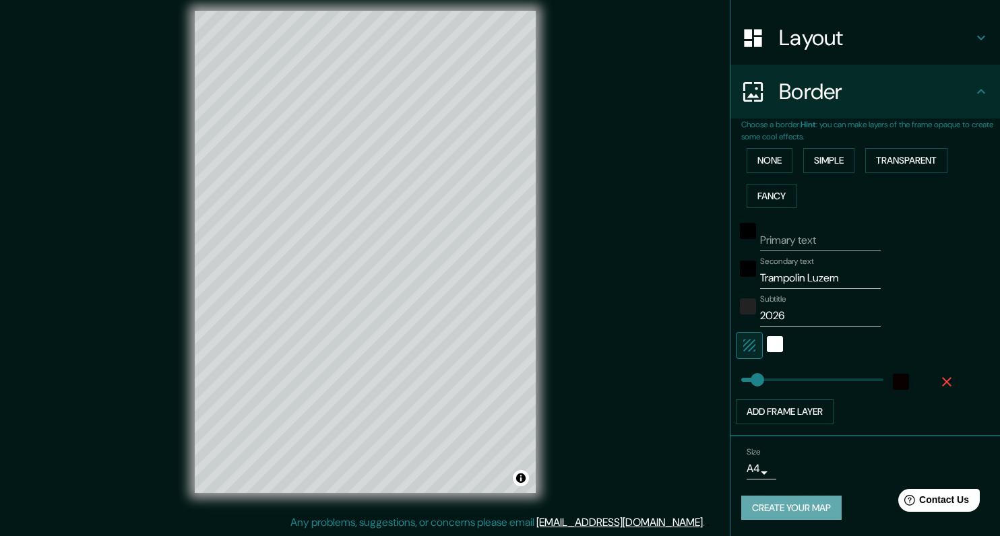
click at [818, 507] on button "Create your map" at bounding box center [791, 508] width 100 height 25
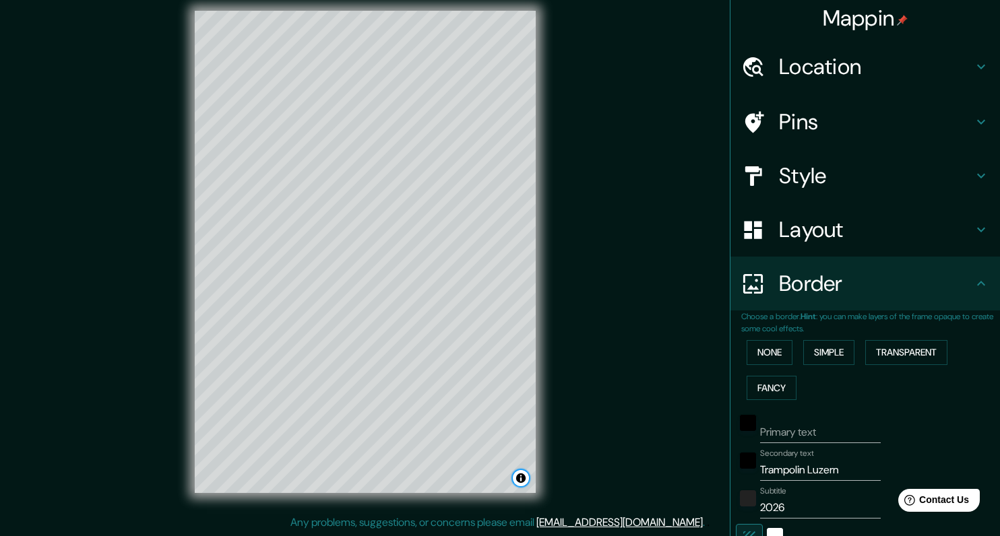
scroll to position [0, 0]
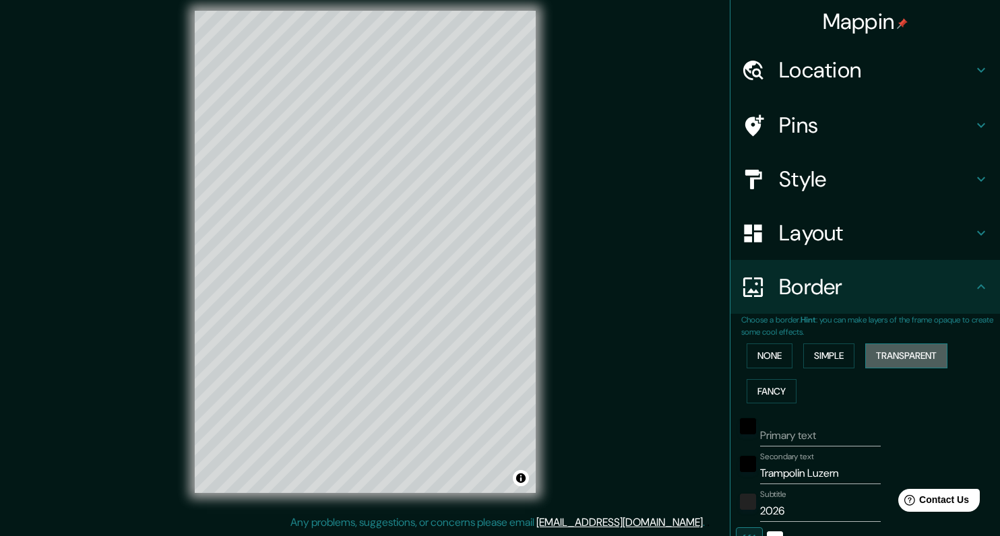
click at [897, 354] on button "Transparent" at bounding box center [906, 356] width 82 height 25
click at [838, 354] on button "Simple" at bounding box center [828, 356] width 51 height 25
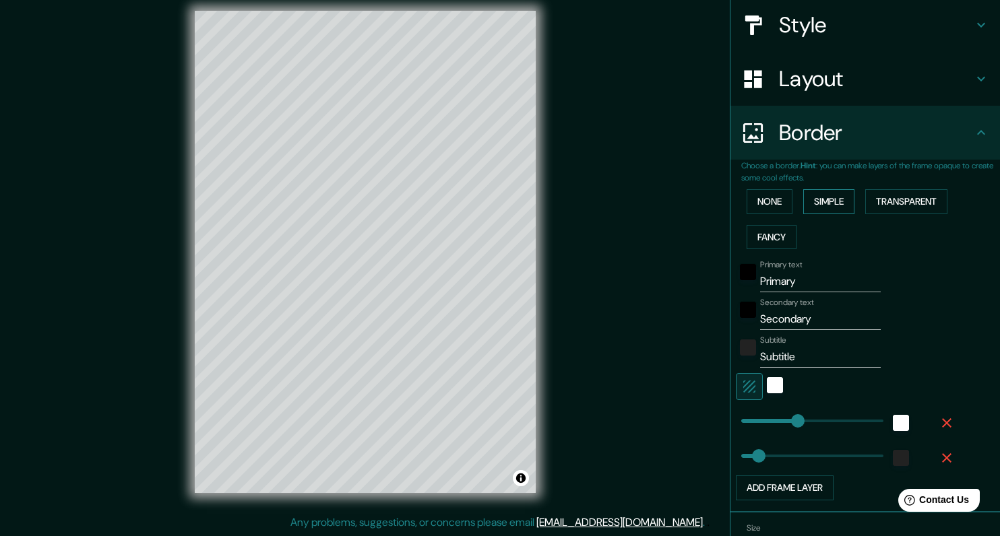
scroll to position [230, 0]
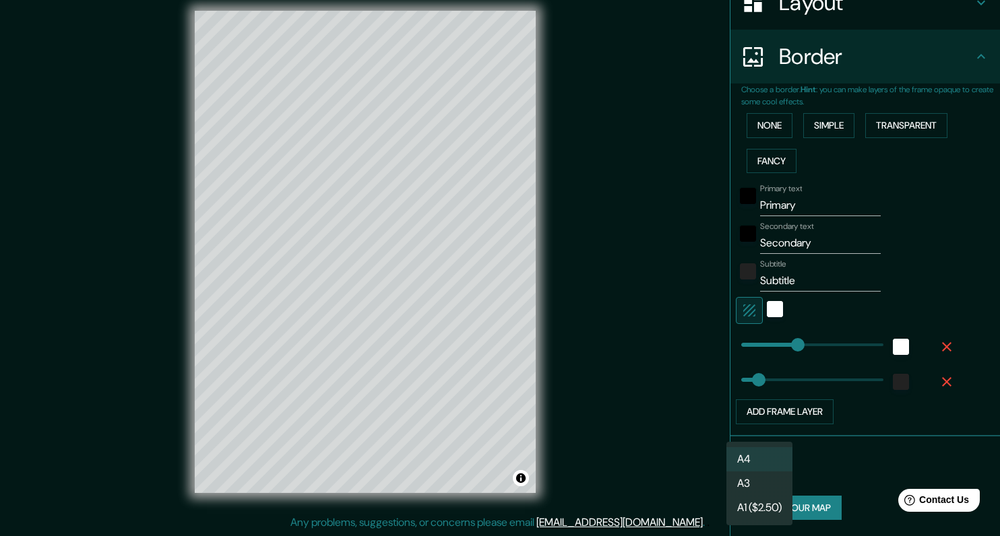
click at [769, 475] on body "Mappin Location [GEOGRAPHIC_DATA], [GEOGRAPHIC_DATA], [GEOGRAPHIC_DATA] Pins St…" at bounding box center [500, 257] width 1000 height 536
click at [761, 484] on li "A3" at bounding box center [759, 484] width 66 height 24
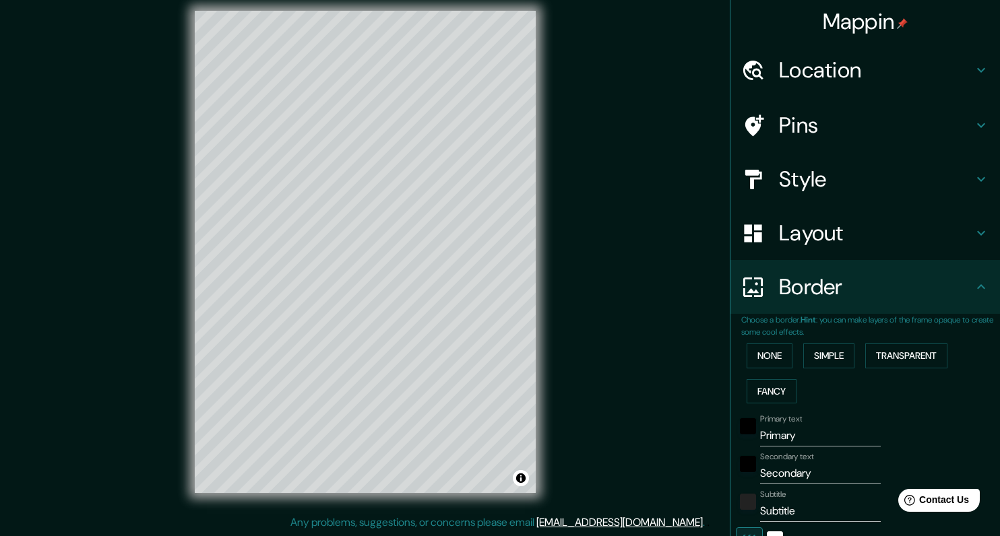
click at [816, 175] on h4 "Style" at bounding box center [876, 179] width 194 height 27
type input "202"
type input "62"
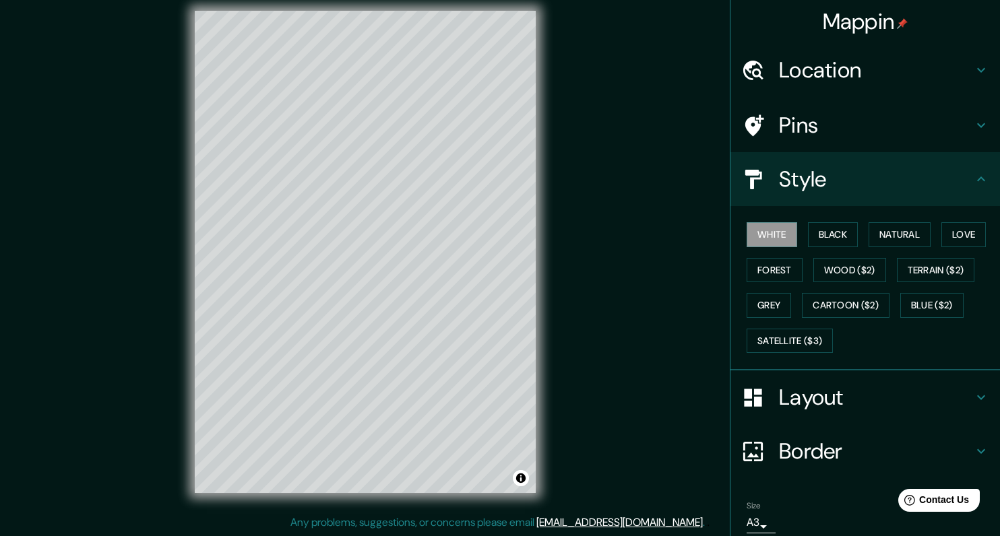
click at [792, 121] on h4 "Pins" at bounding box center [876, 125] width 194 height 27
type input "202"
type input "62"
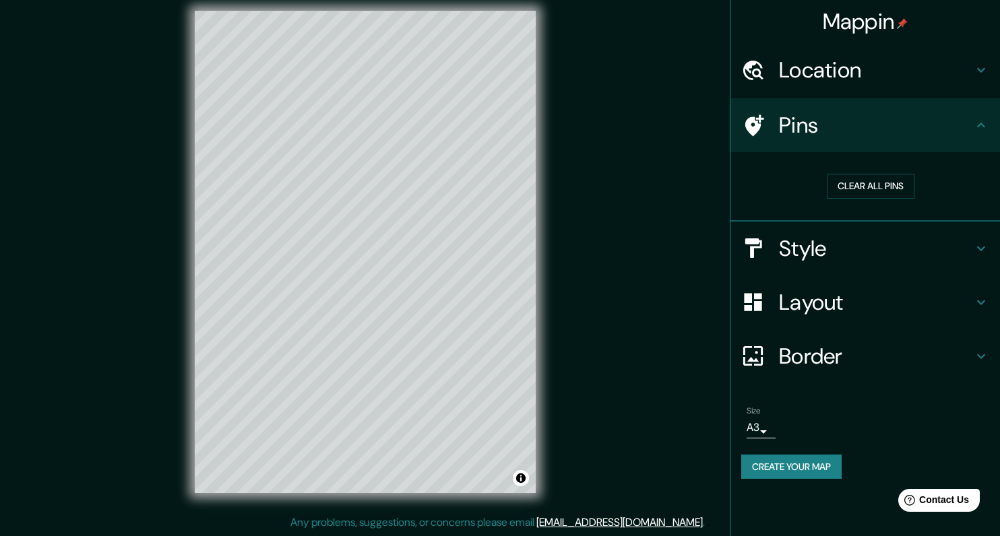
click at [803, 259] on h4 "Style" at bounding box center [876, 248] width 194 height 27
type input "202"
type input "62"
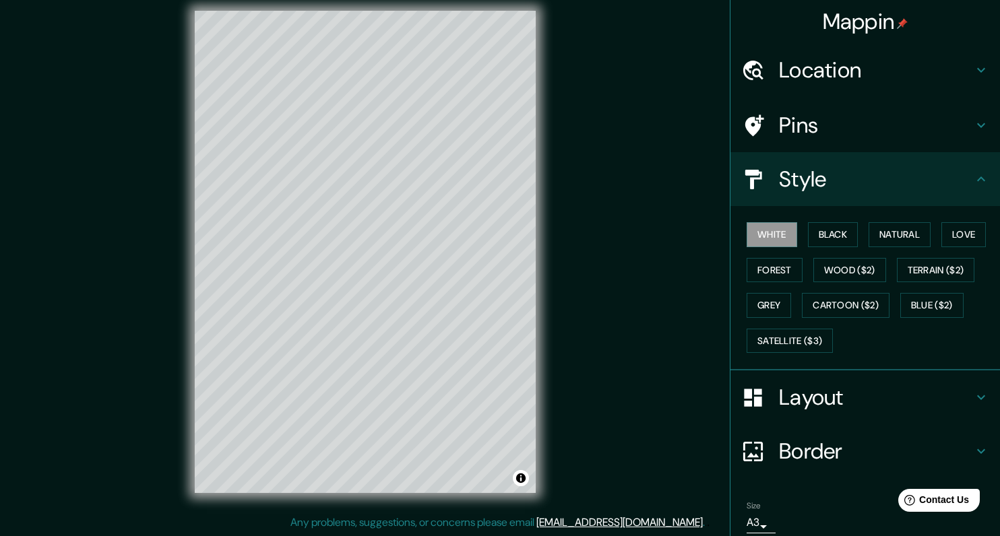
click at [808, 395] on h4 "Layout" at bounding box center [876, 397] width 194 height 27
type input "202"
type input "62"
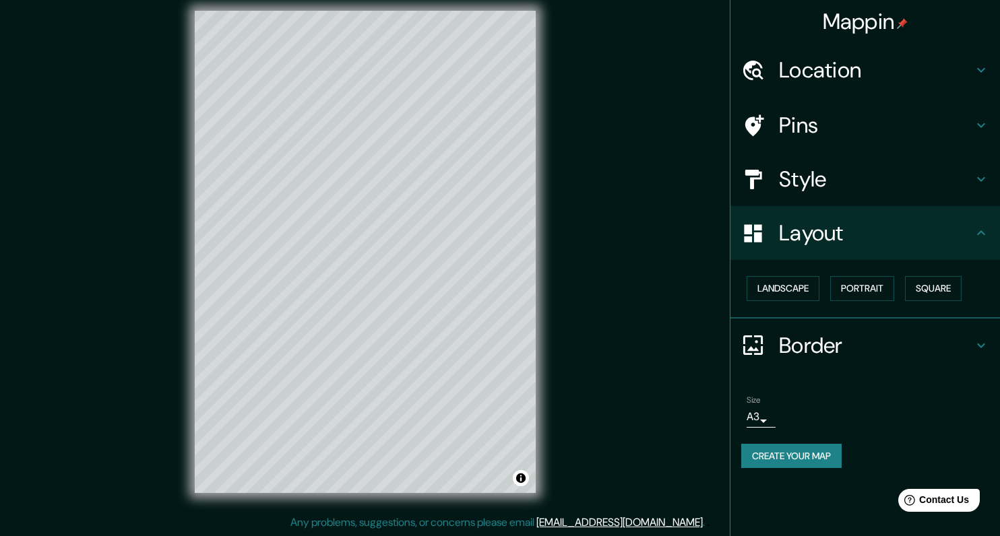
click at [835, 338] on h4 "Border" at bounding box center [876, 345] width 194 height 27
type input "202"
type input "62"
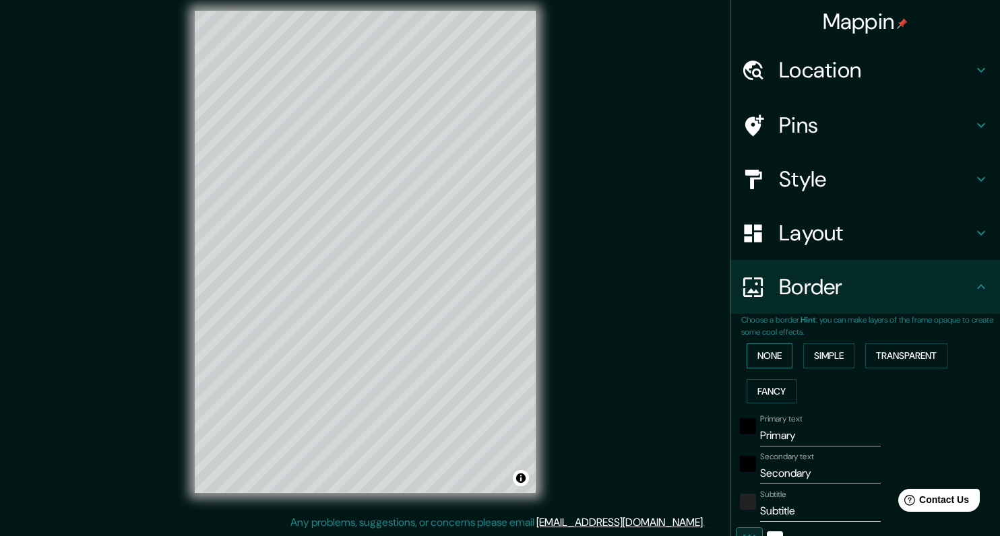
click at [777, 362] on button "None" at bounding box center [769, 356] width 46 height 25
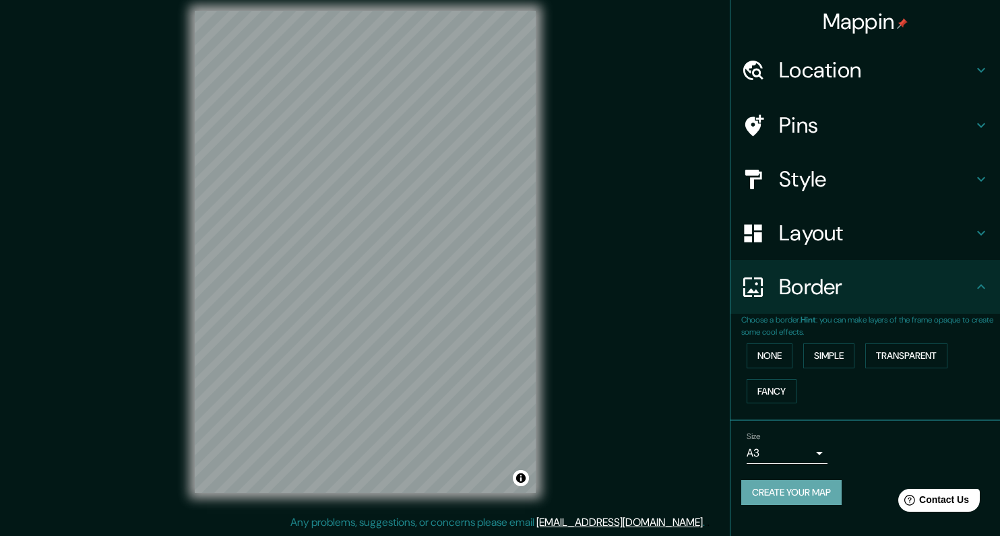
click at [817, 491] on button "Create your map" at bounding box center [791, 492] width 100 height 25
click at [908, 354] on button "Transparent" at bounding box center [906, 356] width 82 height 25
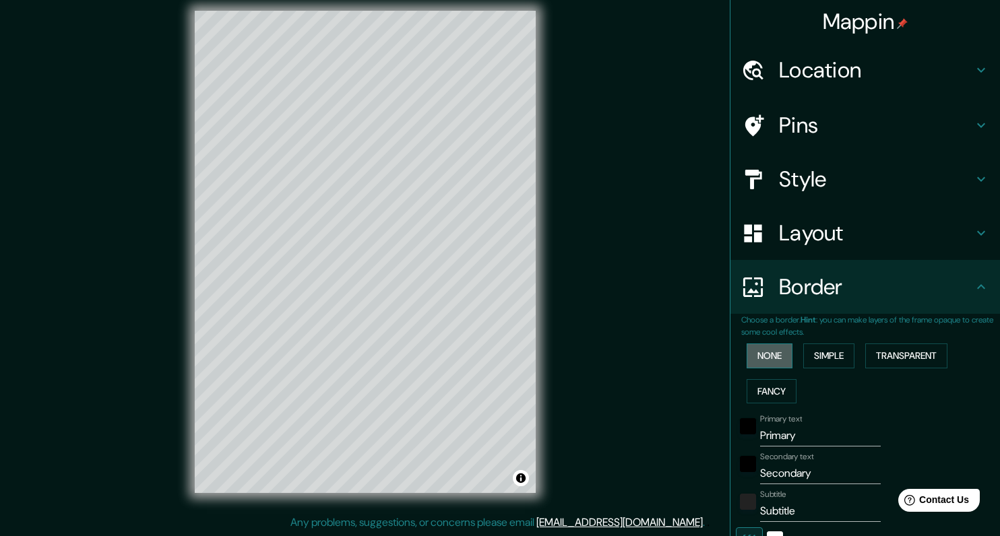
click at [763, 358] on button "None" at bounding box center [769, 356] width 46 height 25
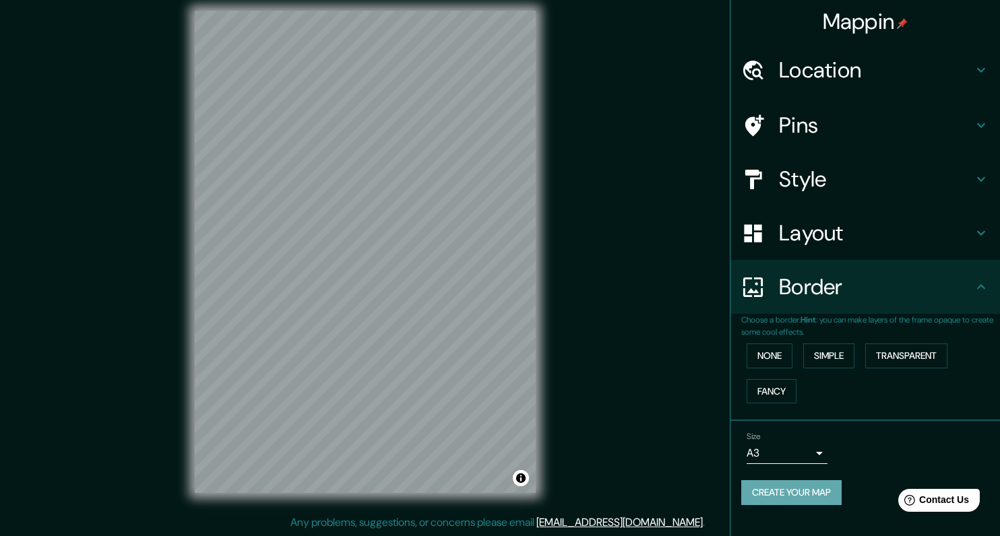
click at [781, 494] on button "Create your map" at bounding box center [791, 492] width 100 height 25
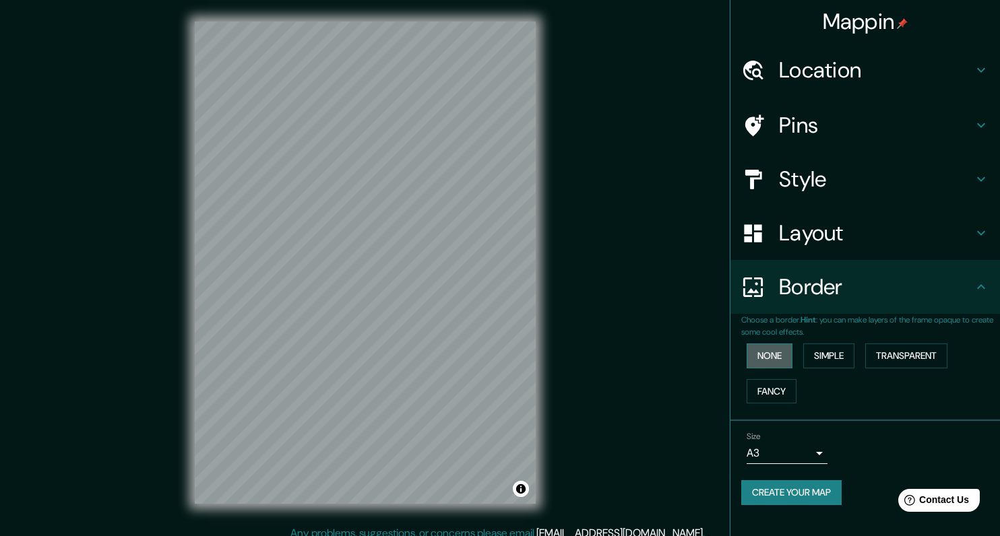
click at [771, 357] on button "None" at bounding box center [769, 356] width 46 height 25
click at [783, 494] on button "Create your map" at bounding box center [791, 492] width 100 height 25
click at [833, 348] on button "Simple" at bounding box center [828, 356] width 51 height 25
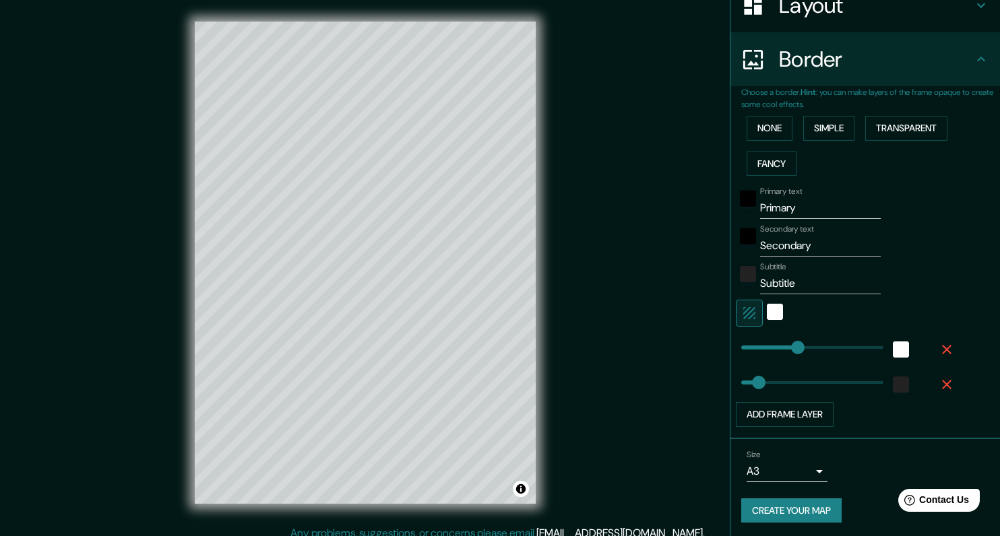
scroll to position [230, 0]
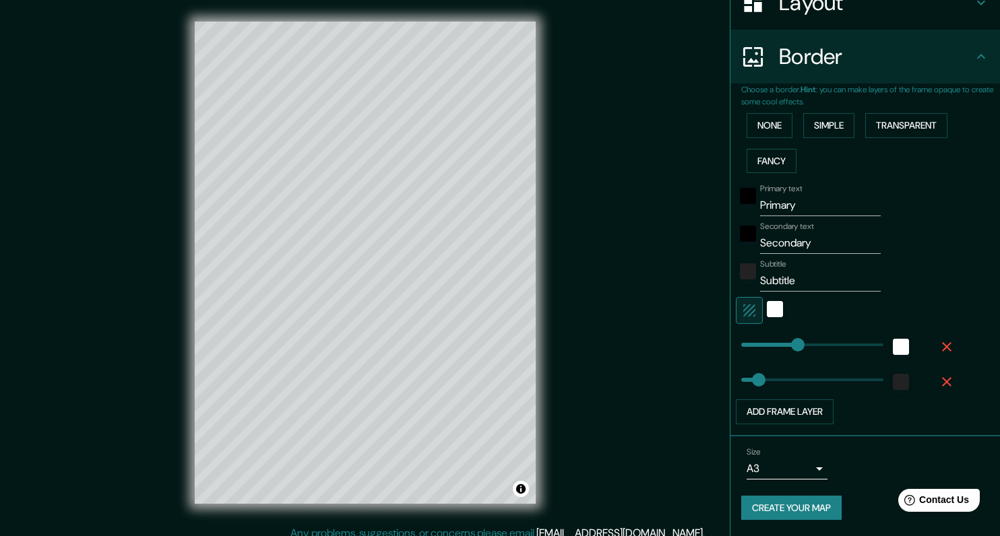
click at [770, 508] on button "Create your map" at bounding box center [791, 508] width 100 height 25
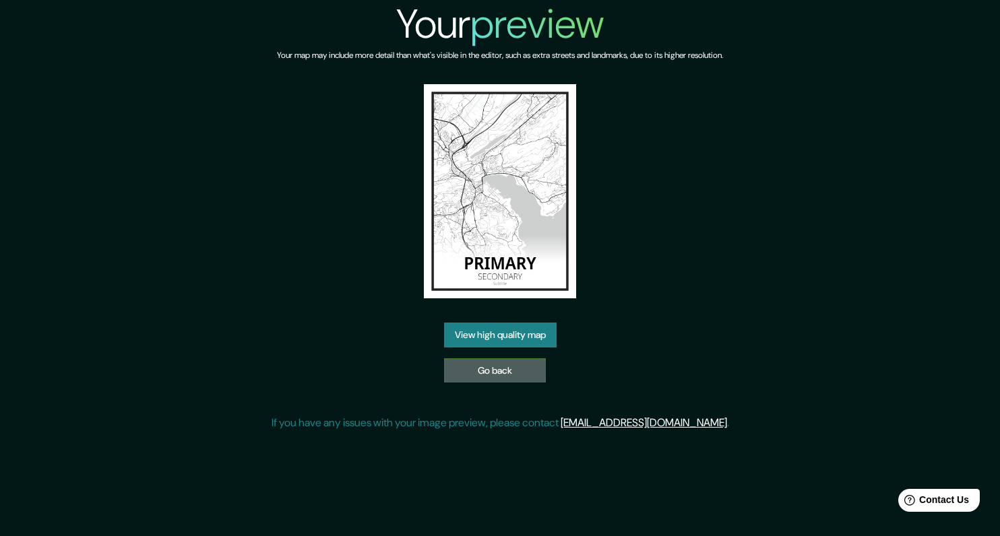
click at [467, 374] on link "Go back" at bounding box center [495, 370] width 102 height 25
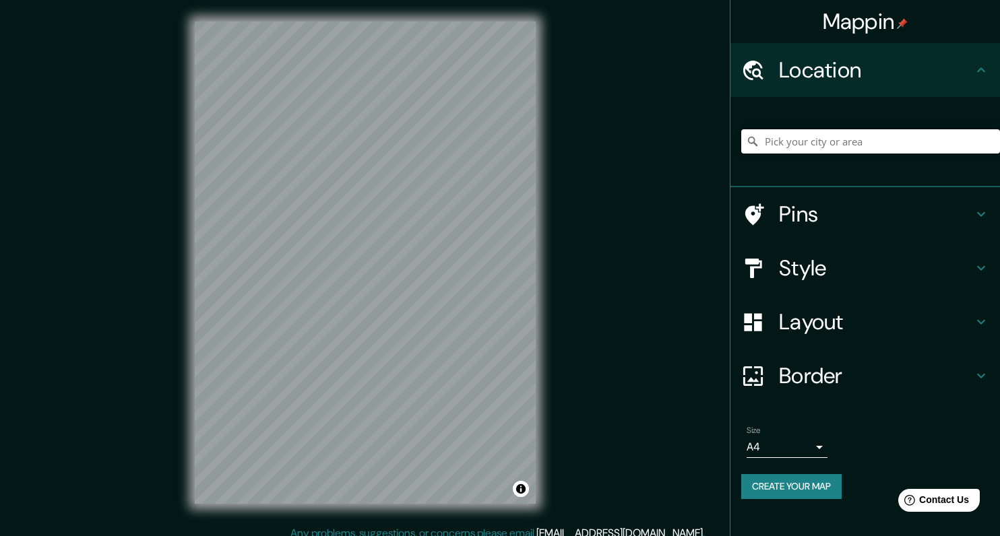
click at [791, 148] on input "Pick your city or area" at bounding box center [870, 141] width 259 height 24
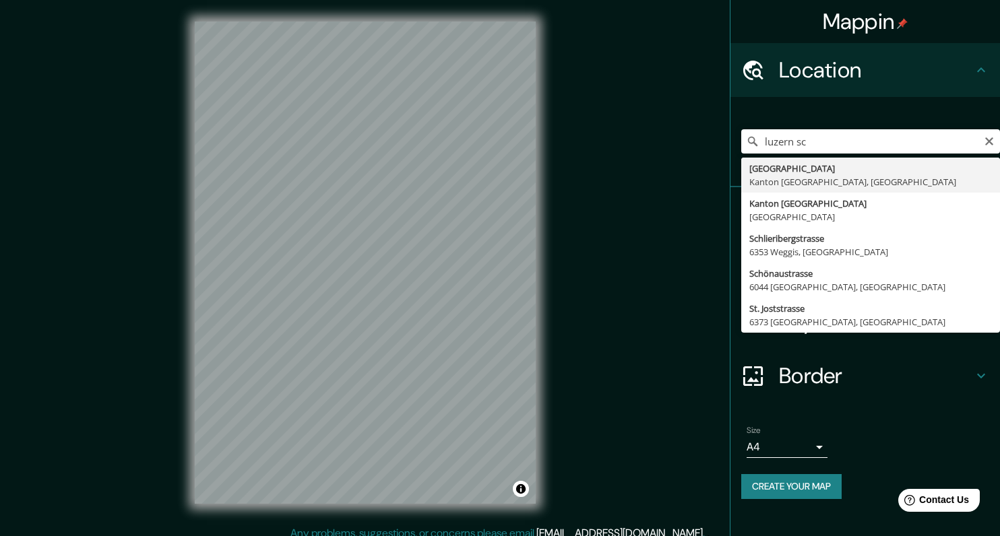
type input "[GEOGRAPHIC_DATA], [GEOGRAPHIC_DATA], [GEOGRAPHIC_DATA]"
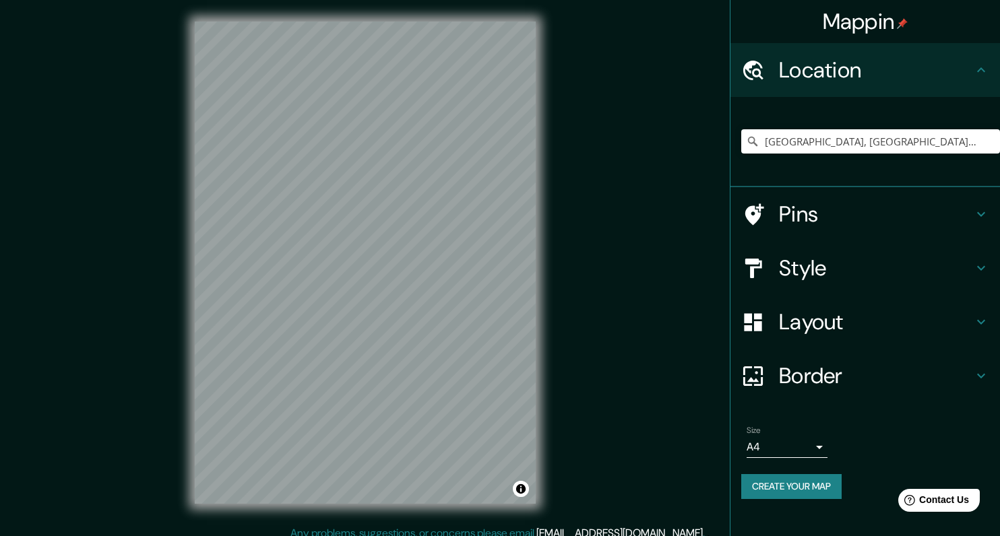
click at [812, 453] on body "Mappin Location Luzern, Kanton Luzern, Schweiz Pins Style Layout Border Choose …" at bounding box center [500, 268] width 1000 height 536
click at [786, 487] on li "A3" at bounding box center [786, 484] width 81 height 24
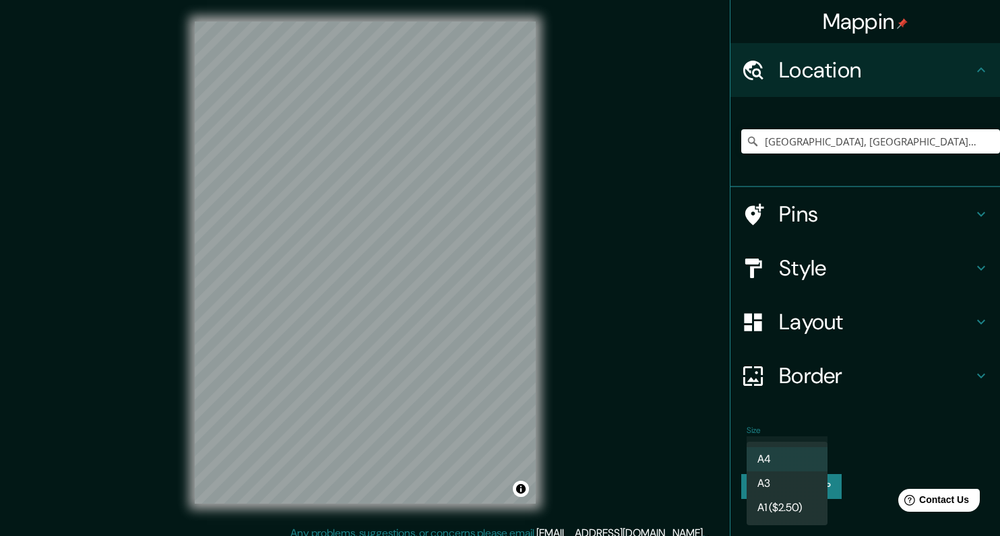
type input "a4"
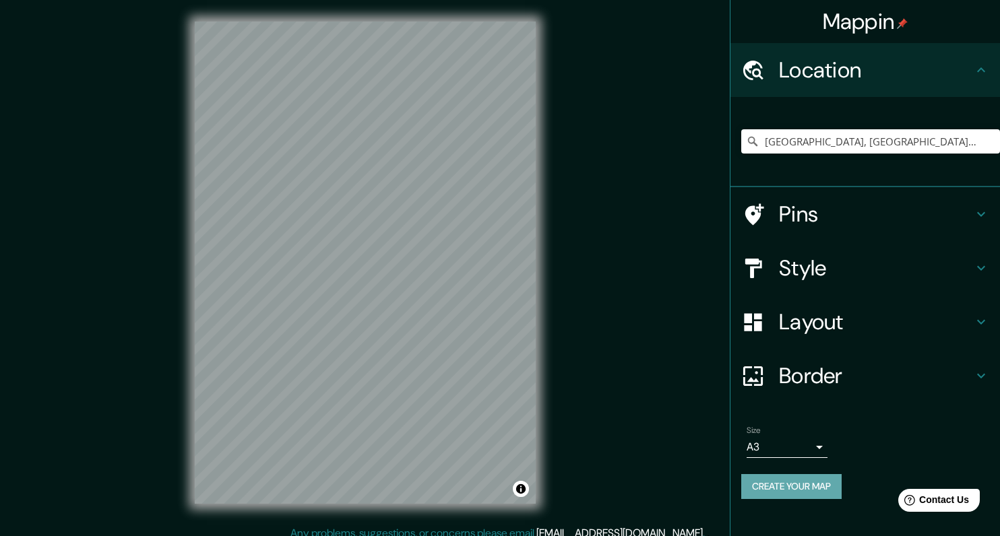
click at [802, 487] on button "Create your map" at bounding box center [791, 486] width 100 height 25
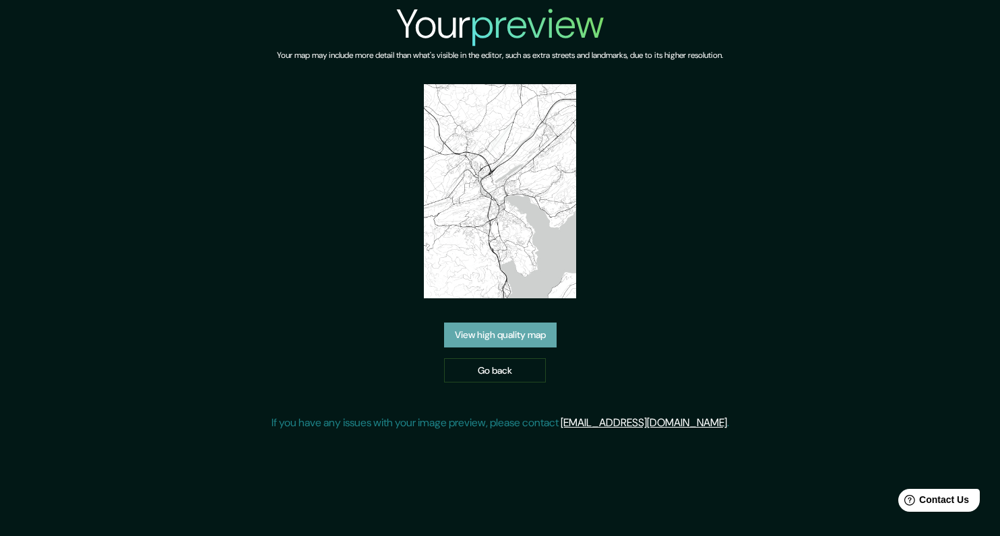
click at [529, 333] on link "View high quality map" at bounding box center [500, 335] width 112 height 25
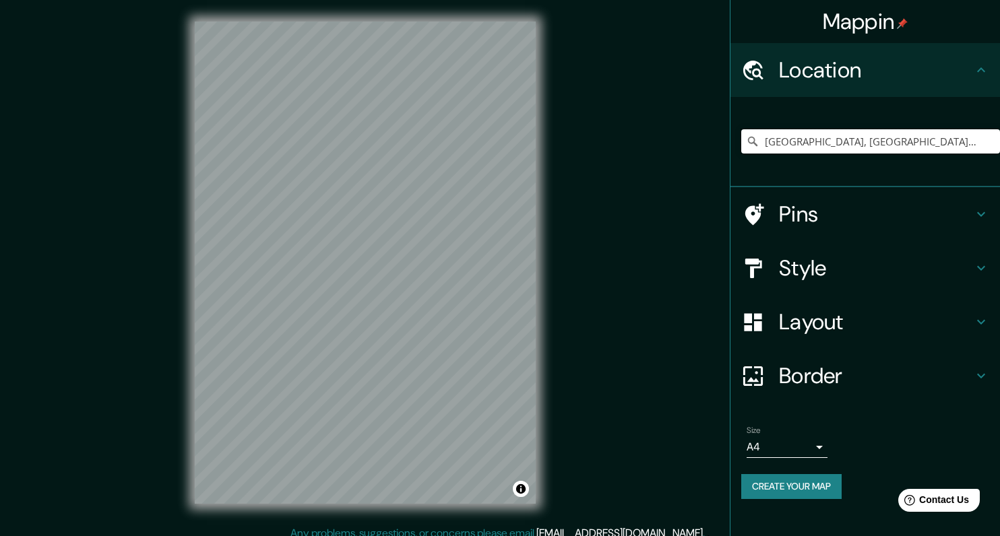
click at [856, 148] on input "[GEOGRAPHIC_DATA], [GEOGRAPHIC_DATA], [GEOGRAPHIC_DATA]" at bounding box center [870, 141] width 259 height 24
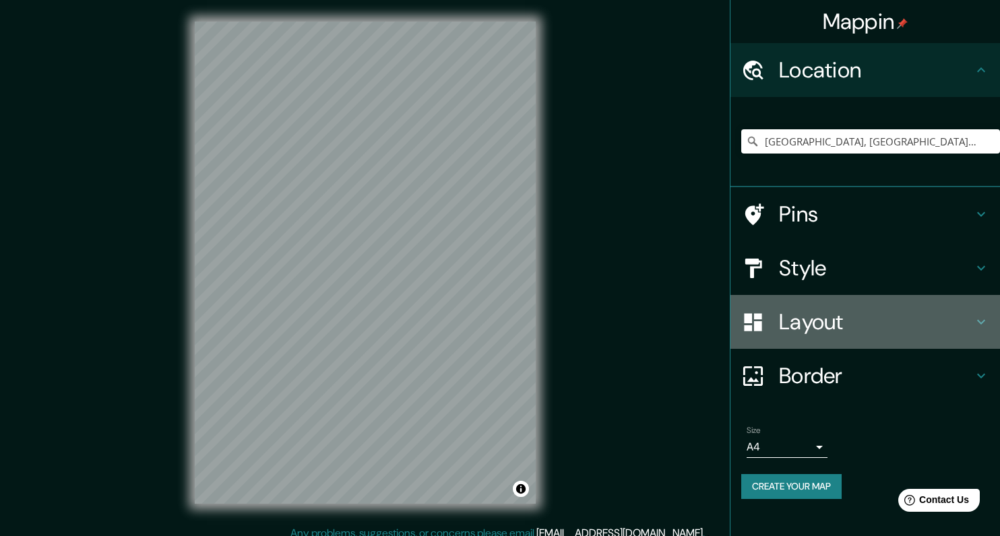
click at [803, 327] on h4 "Layout" at bounding box center [876, 322] width 194 height 27
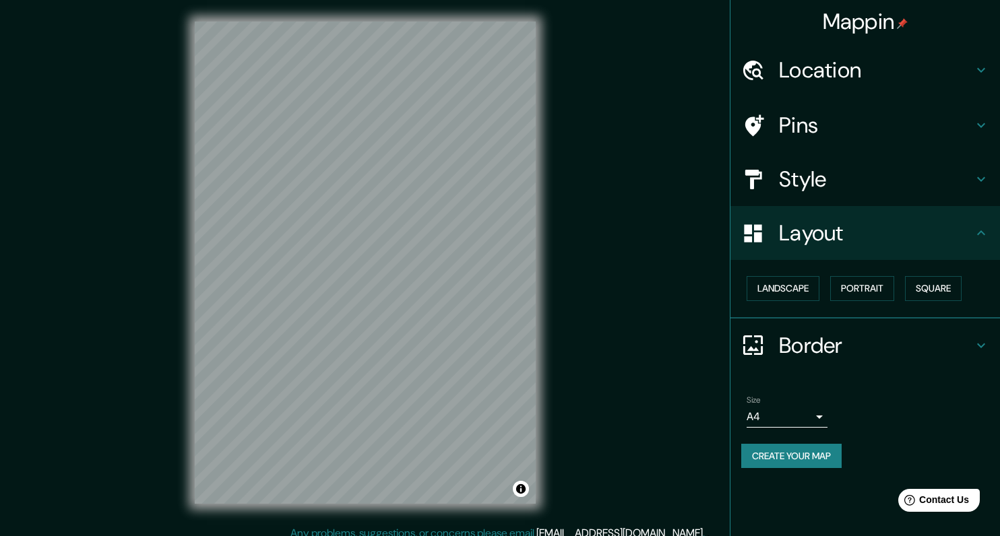
click at [797, 354] on h4 "Border" at bounding box center [876, 345] width 194 height 27
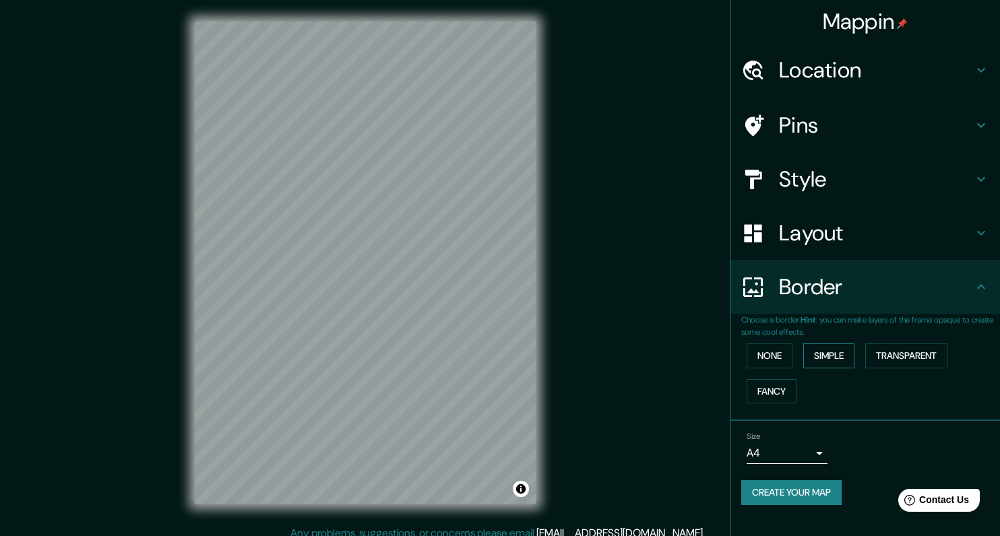
click at [835, 350] on button "Simple" at bounding box center [828, 356] width 51 height 25
